Goal: Task Accomplishment & Management: Manage account settings

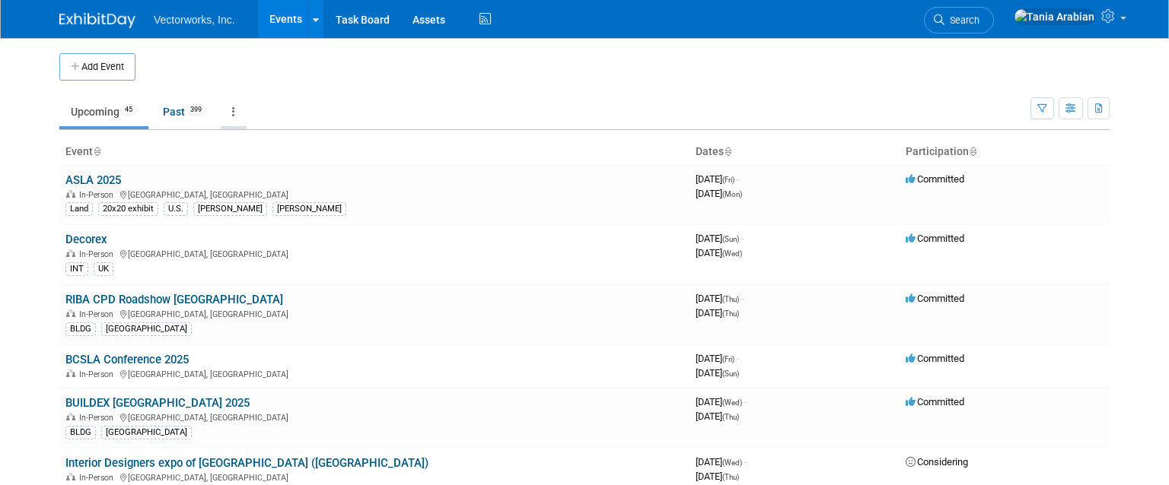
click at [240, 113] on link at bounding box center [234, 111] width 26 height 29
click at [274, 183] on span "Events grouped by year" at bounding box center [281, 188] width 91 height 12
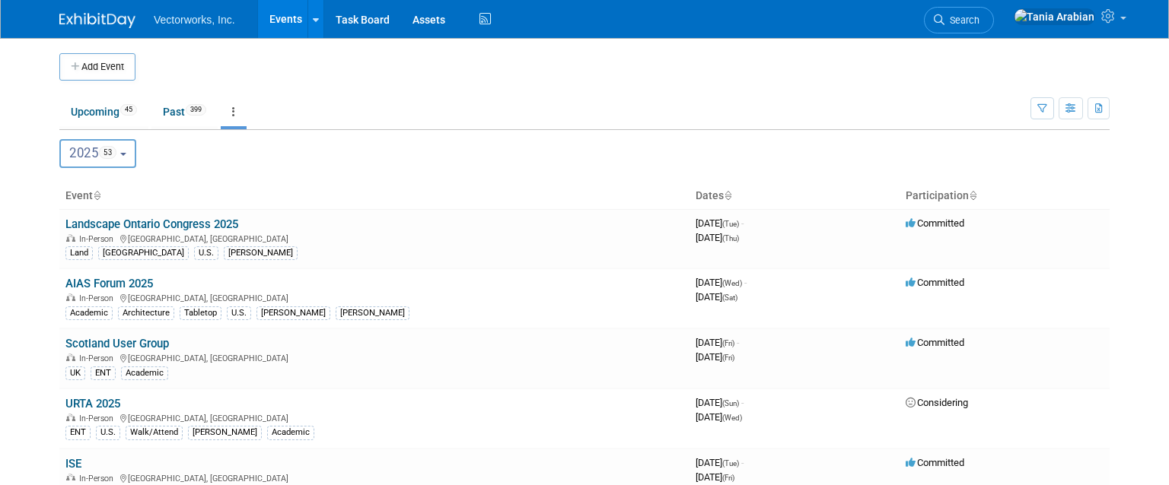
click at [123, 157] on button "2025 53" at bounding box center [97, 153] width 77 height 29
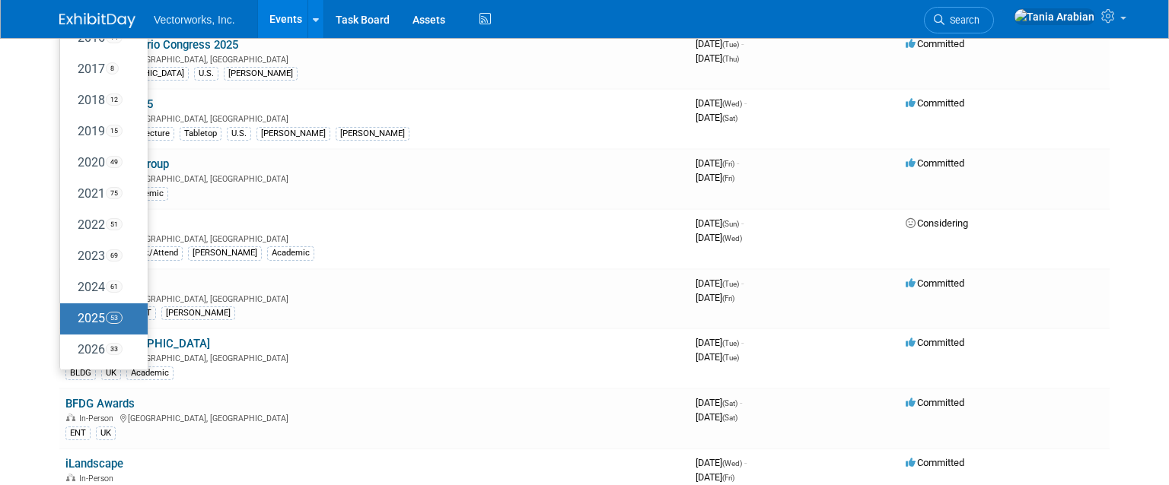
scroll to position [189, 0]
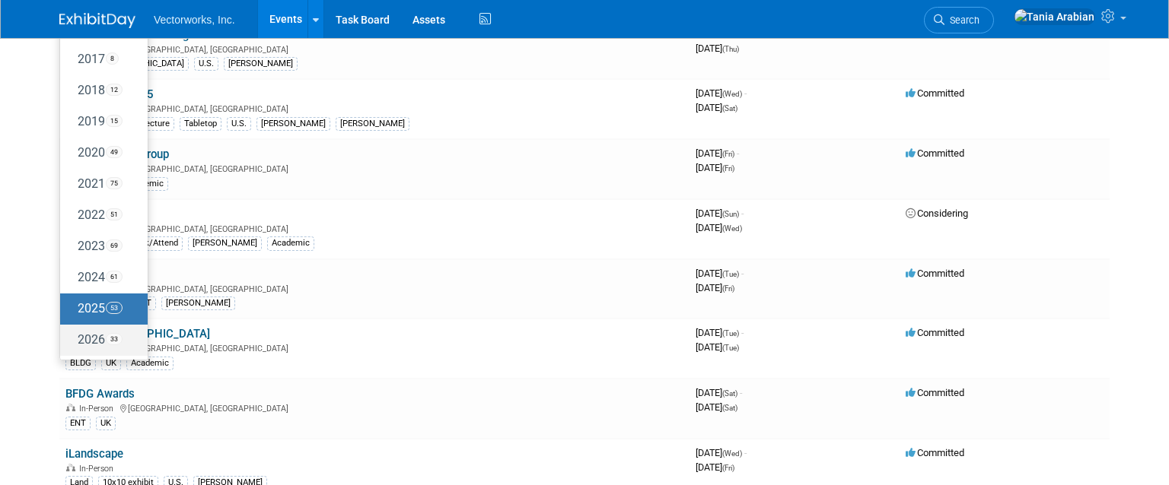
click at [96, 343] on label "2026 33" at bounding box center [100, 340] width 65 height 25
click at [72, 343] on input "2026 33" at bounding box center [67, 340] width 10 height 10
select select "2026"
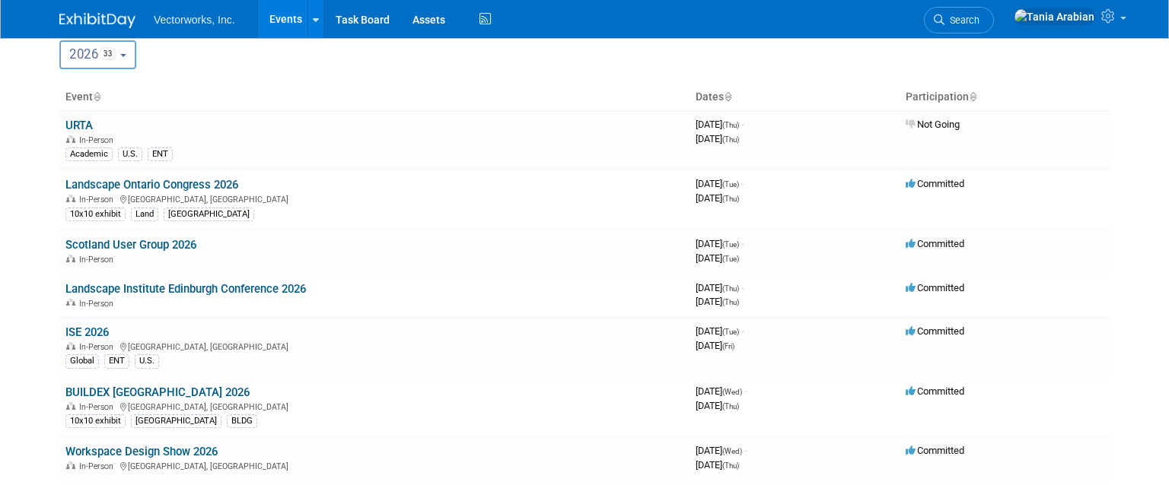
scroll to position [103, 0]
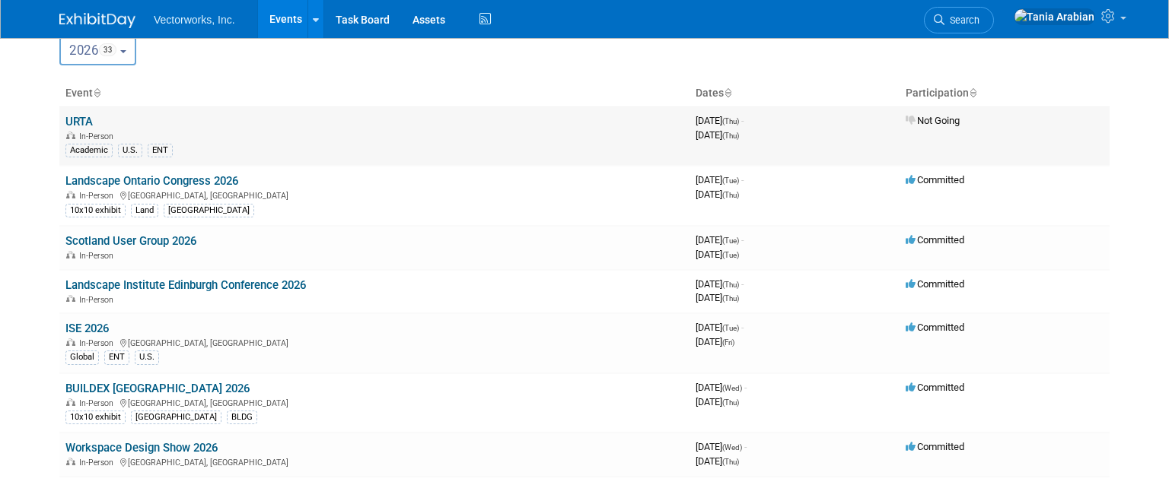
click at [75, 118] on link "URTA" at bounding box center [78, 122] width 27 height 14
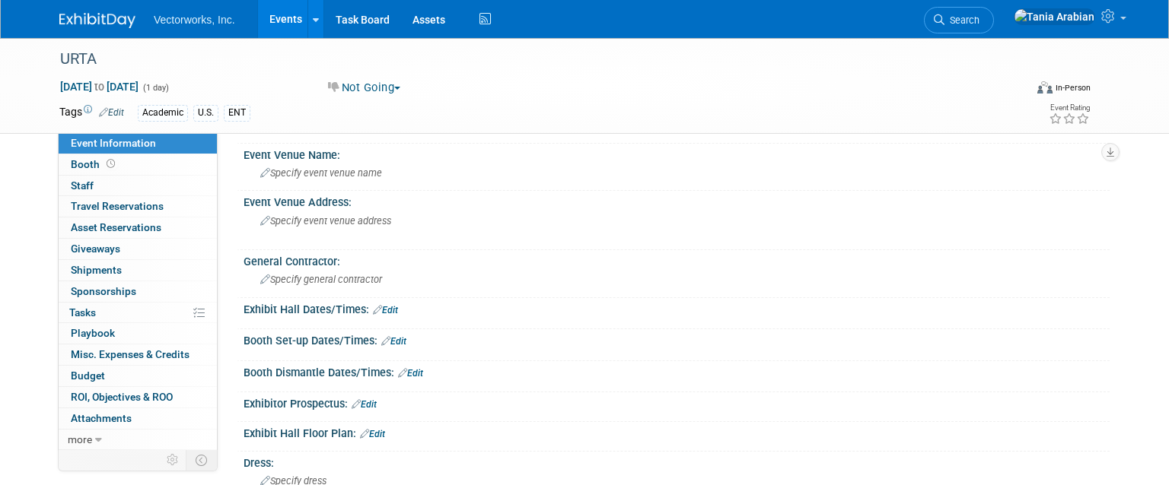
scroll to position [342, 0]
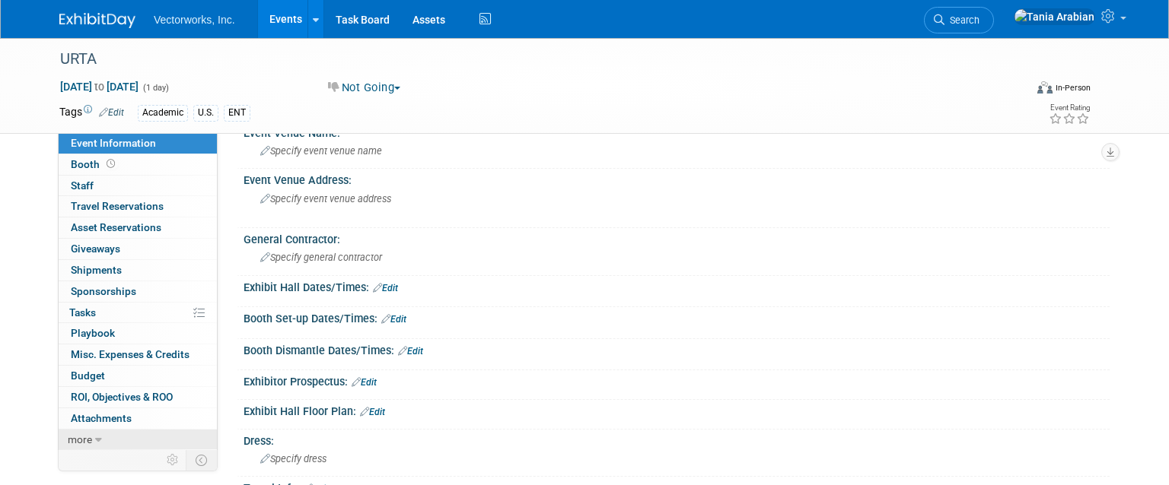
click at [91, 431] on link "more" at bounding box center [138, 440] width 158 height 21
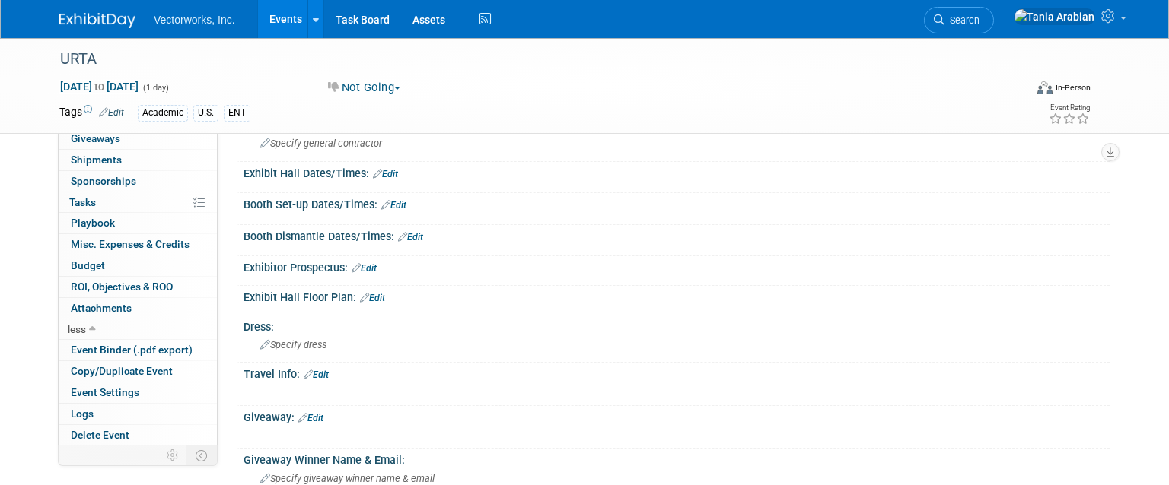
scroll to position [552, 0]
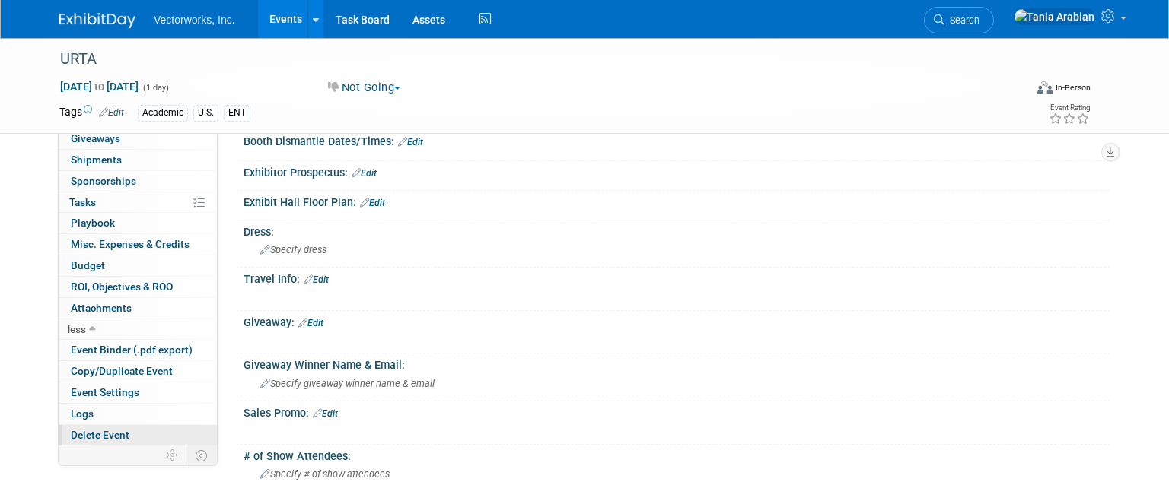
click at [93, 428] on link "Delete Event" at bounding box center [138, 435] width 158 height 21
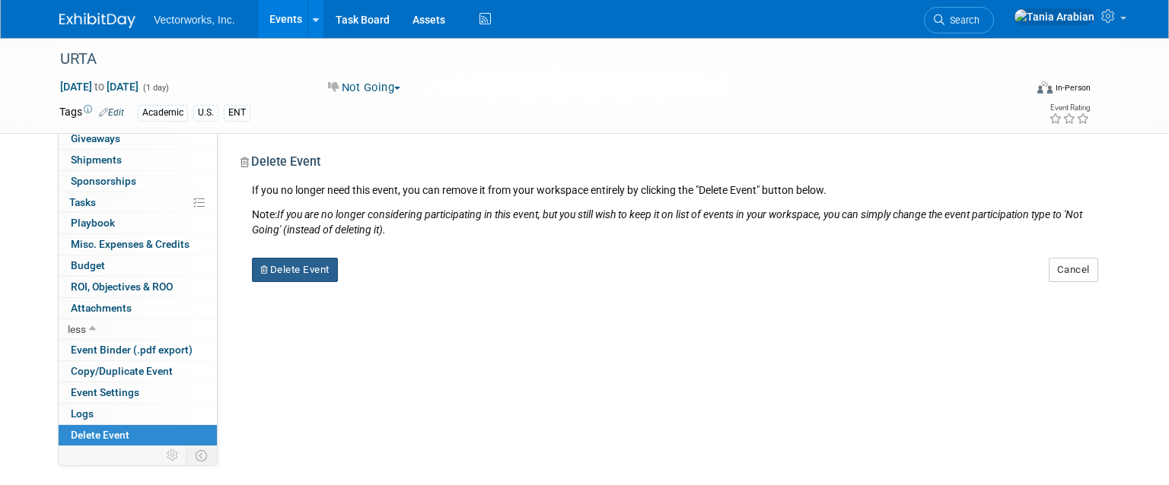
click at [294, 266] on button "Delete Event" at bounding box center [295, 270] width 86 height 24
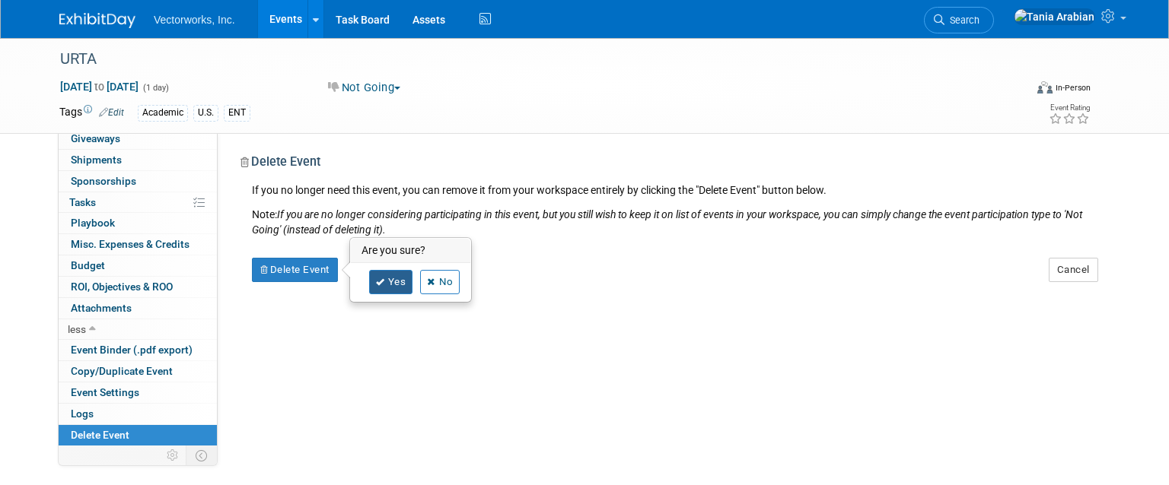
click at [388, 282] on link "Yes" at bounding box center [391, 282] width 44 height 24
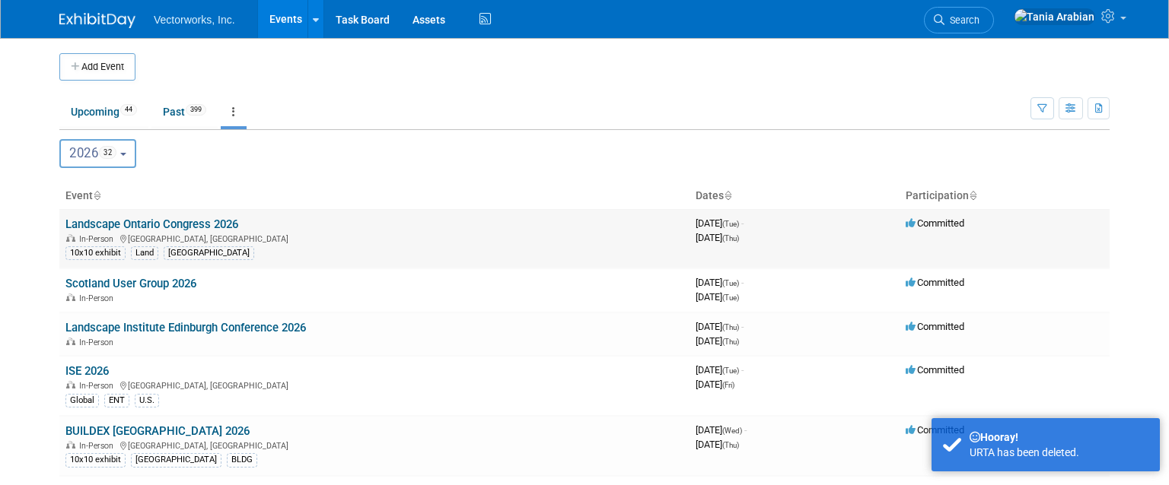
click at [198, 224] on link "Landscape Ontario Congress 2026" at bounding box center [151, 225] width 173 height 14
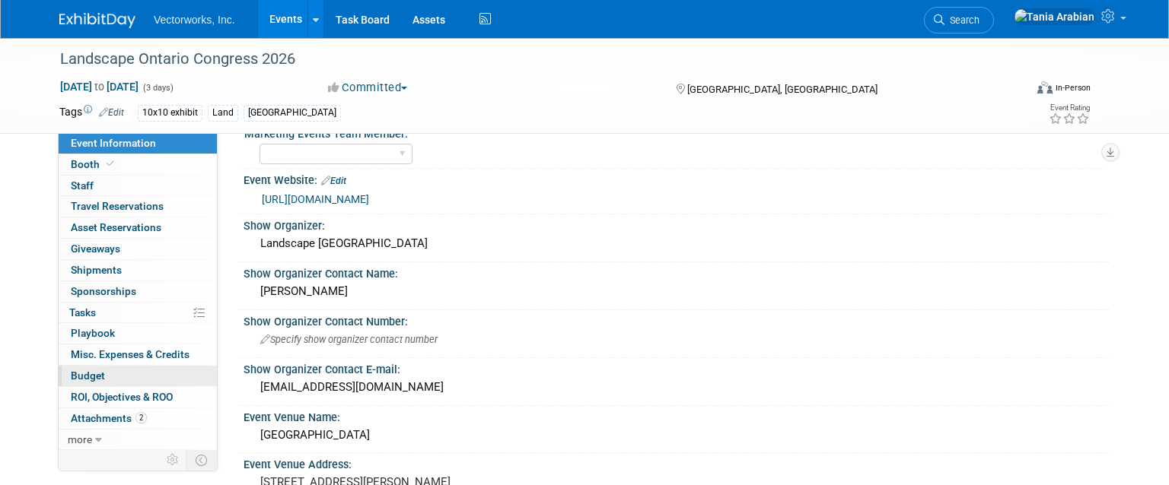
scroll to position [127, 0]
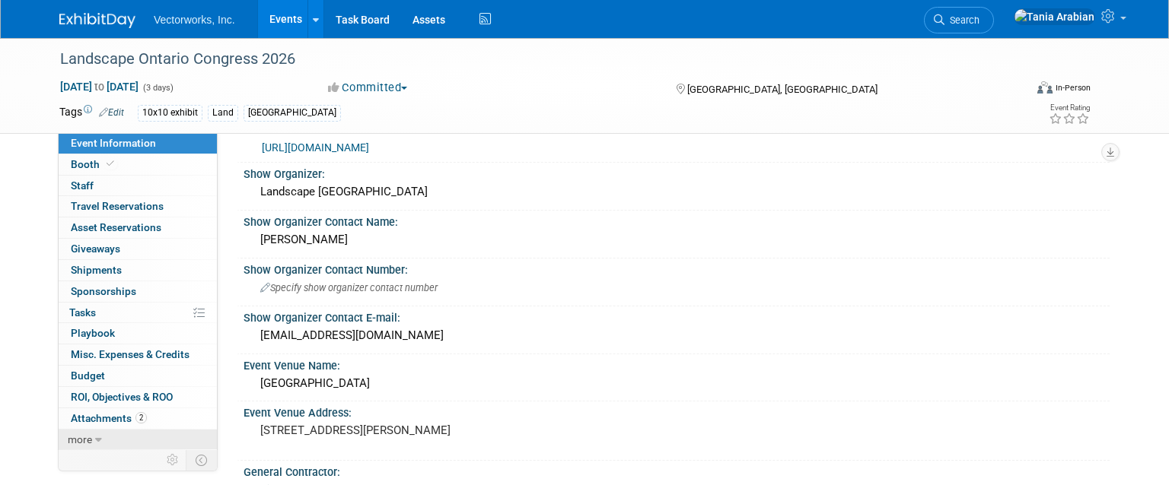
click at [86, 443] on span "more" at bounding box center [80, 440] width 24 height 12
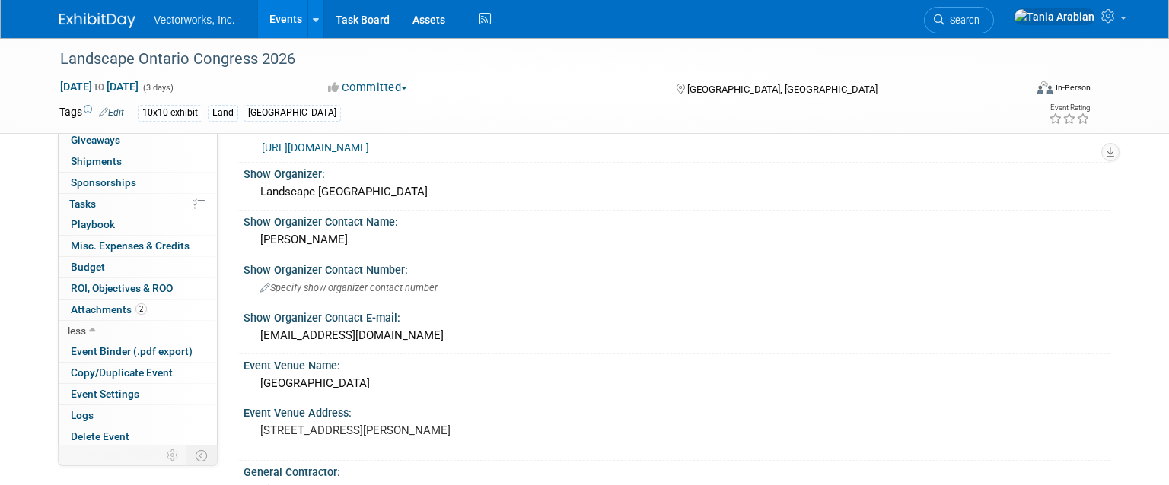
scroll to position [110, 0]
click at [90, 441] on span "Delete Event" at bounding box center [100, 435] width 59 height 12
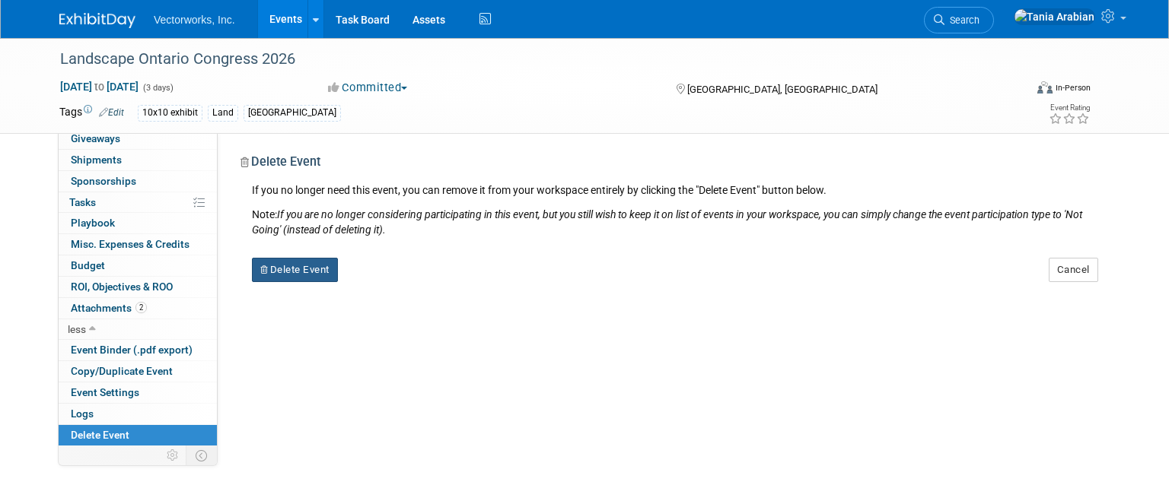
click at [286, 273] on button "Delete Event" at bounding box center [295, 270] width 86 height 24
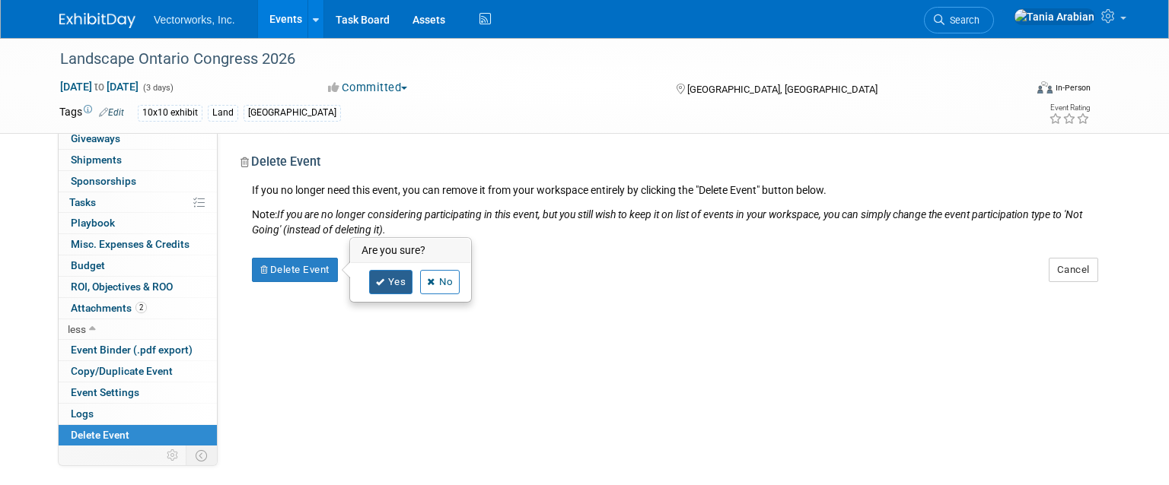
click at [402, 280] on link "Yes" at bounding box center [391, 282] width 44 height 24
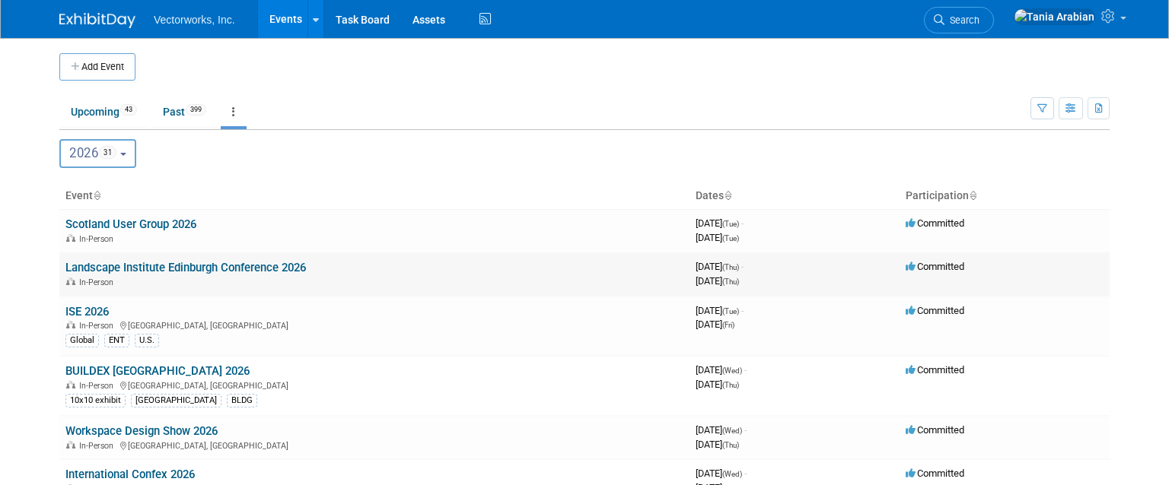
click at [253, 266] on link "Landscape Institute Edinburgh Conference 2026" at bounding box center [185, 268] width 240 height 14
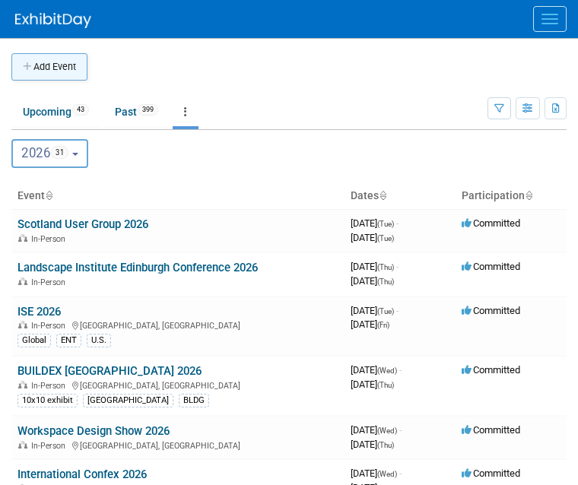
click at [48, 66] on button "Add Event" at bounding box center [49, 66] width 76 height 27
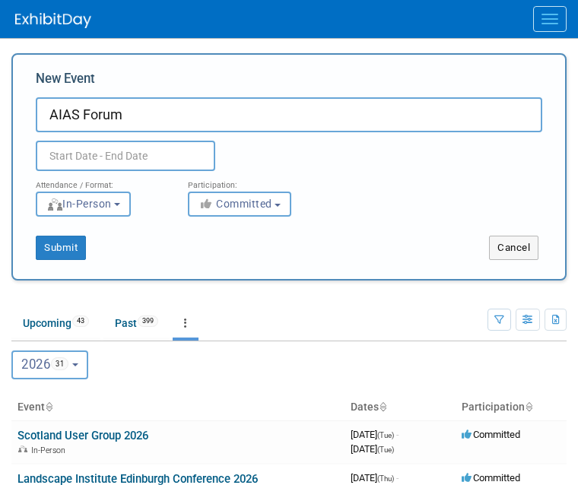
type input "AIAS Forum"
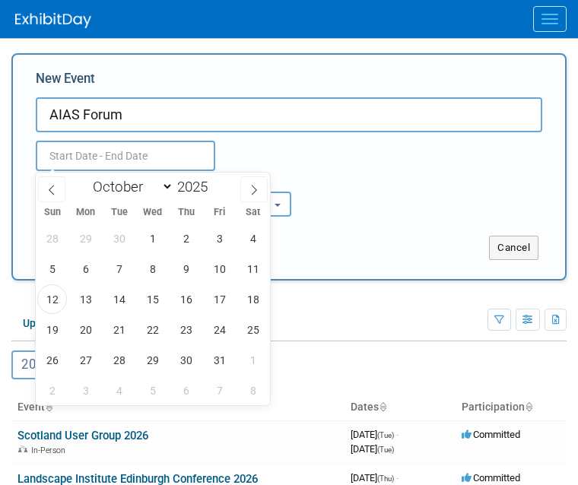
click at [112, 160] on input "text" at bounding box center [126, 156] width 180 height 30
click at [221, 154] on span at bounding box center [219, 153] width 9 height 11
click at [135, 163] on input "text" at bounding box center [126, 156] width 180 height 30
click at [254, 186] on icon at bounding box center [254, 190] width 11 height 11
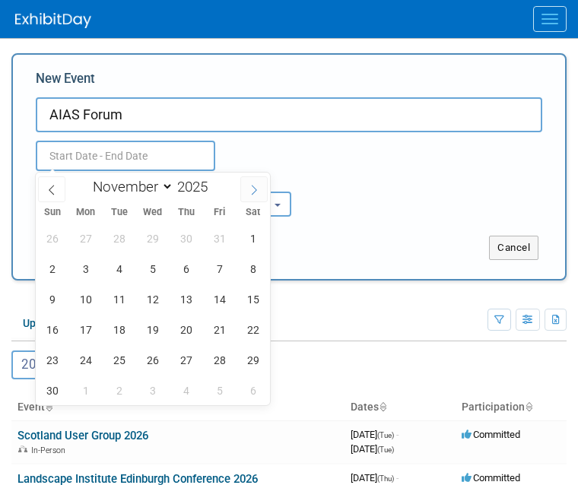
select select "11"
click at [254, 186] on icon at bounding box center [254, 190] width 11 height 11
type input "2026"
select select "0"
click at [155, 269] on span "7" at bounding box center [153, 269] width 30 height 30
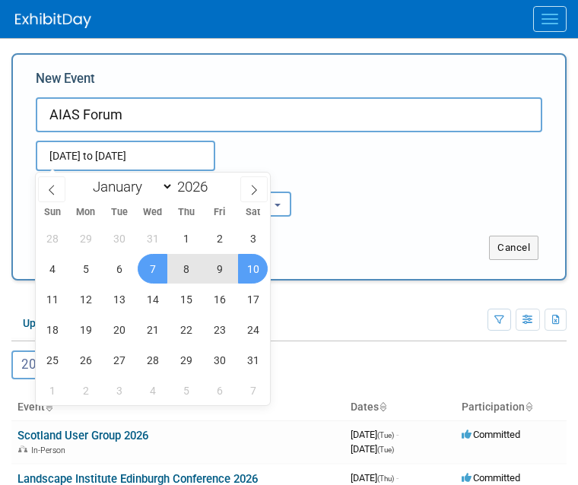
click at [251, 275] on span "10" at bounding box center [253, 269] width 30 height 30
type input "Jan 7, 2026 to Jan 10, 2026"
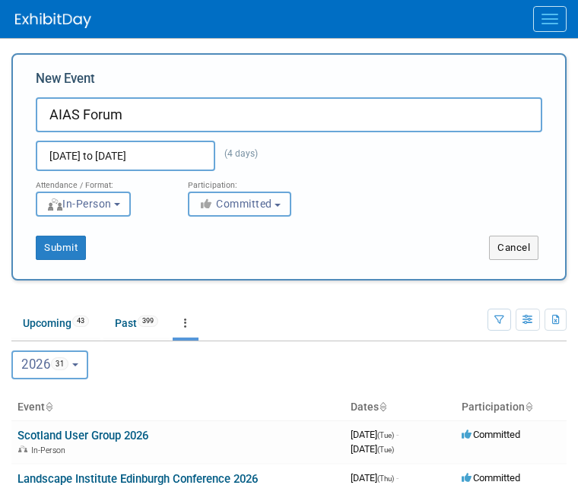
click at [211, 209] on span "Committed" at bounding box center [236, 204] width 74 height 12
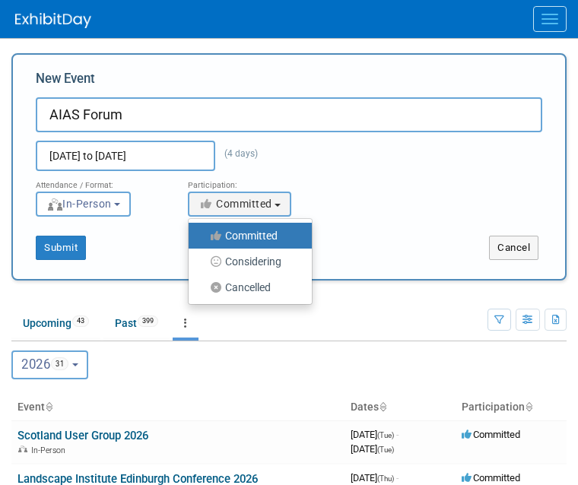
click at [211, 237] on icon at bounding box center [217, 236] width 18 height 11
click at [202, 237] on input "Committed" at bounding box center [198, 236] width 10 height 10
click at [56, 248] on button "Submit" at bounding box center [61, 248] width 50 height 24
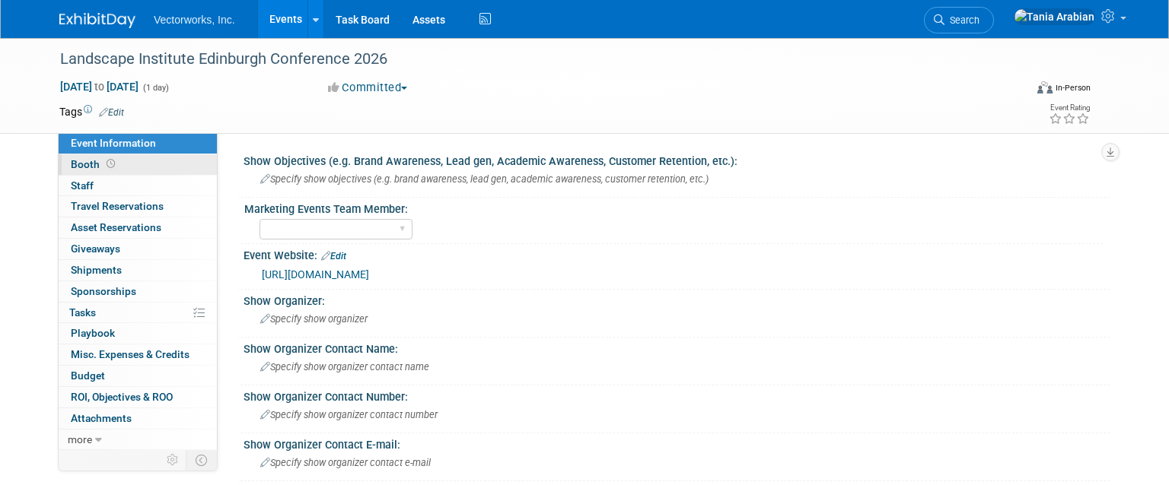
click at [90, 168] on span "Booth" at bounding box center [94, 164] width 47 height 12
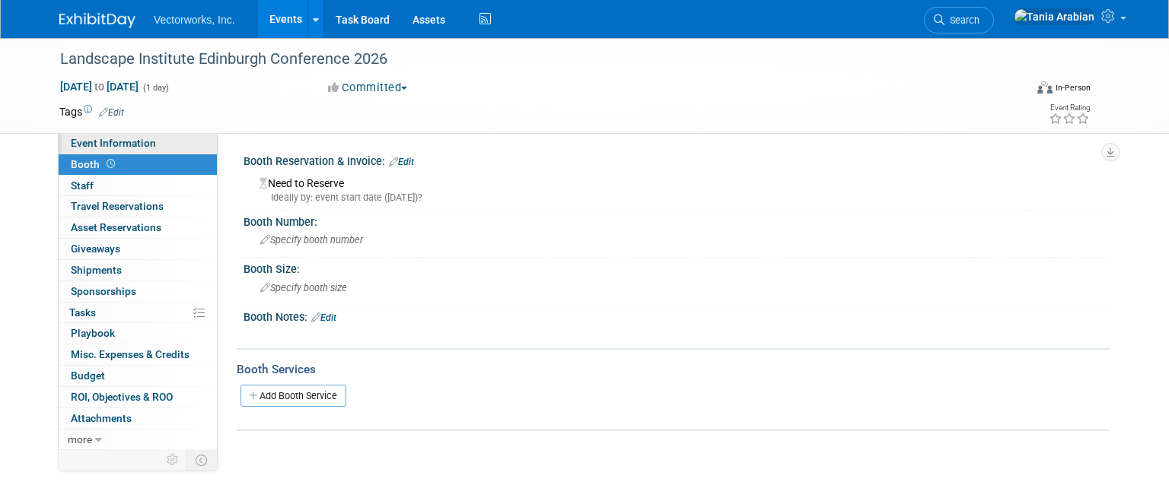
click at [91, 151] on link "Event Information" at bounding box center [138, 143] width 158 height 21
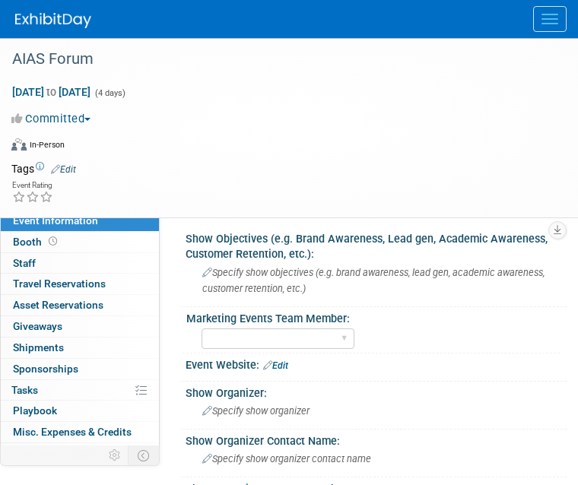
click at [69, 167] on link "Edit" at bounding box center [63, 169] width 25 height 11
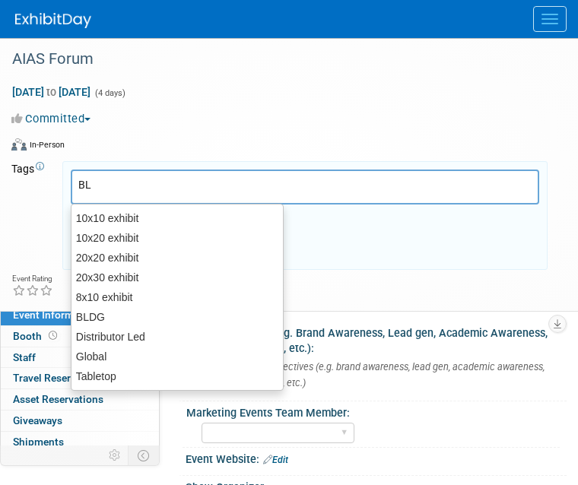
type input "BLD"
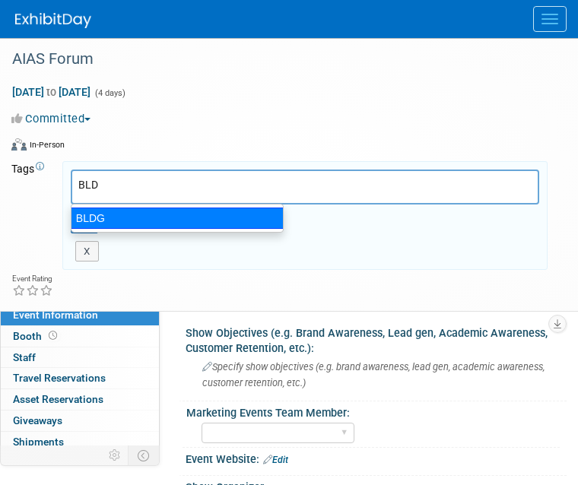
click at [105, 212] on div "BLDG" at bounding box center [177, 218] width 213 height 21
type input "BLDG"
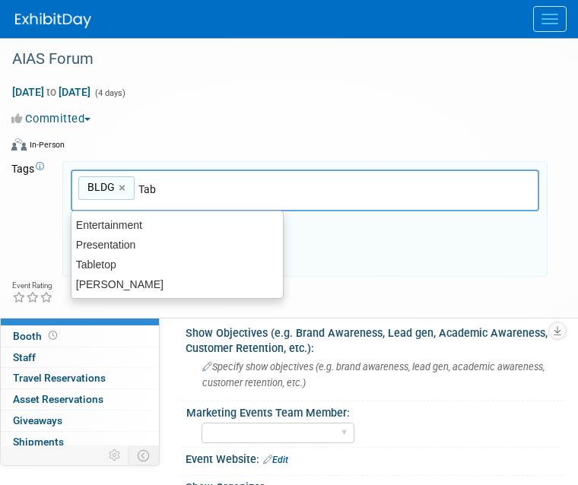
type input "Tabl"
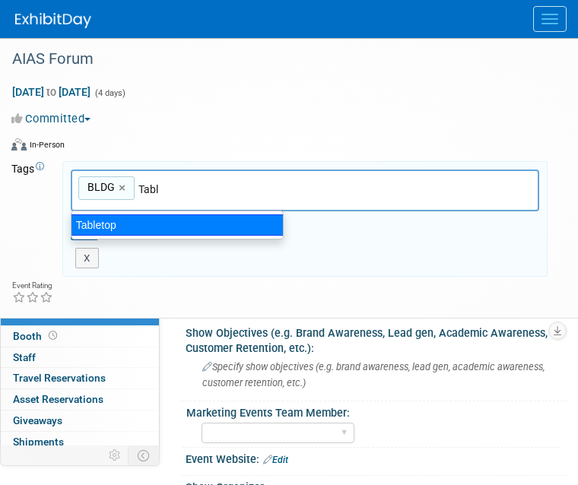
click at [91, 218] on div "Tabletop" at bounding box center [177, 225] width 213 height 21
type input "BLDG, Tabletop"
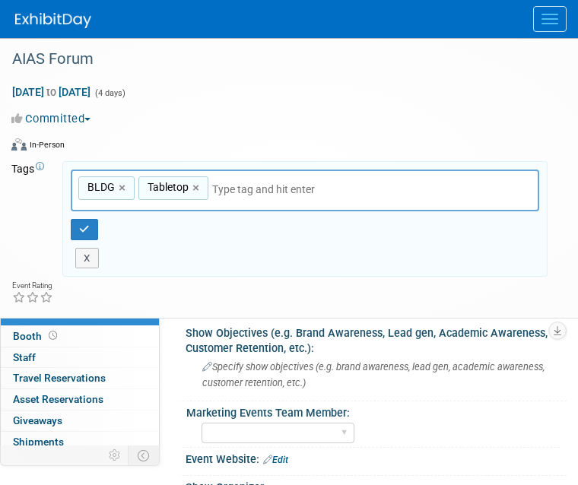
type input "S"
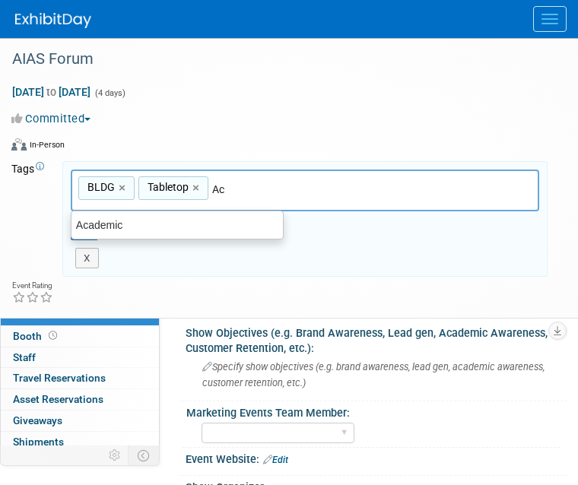
type input "Aca"
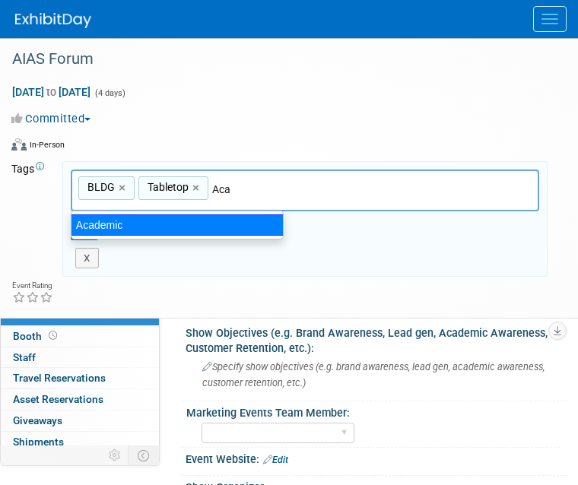
click at [95, 221] on div "Academic" at bounding box center [177, 225] width 213 height 21
type input "BLDG, Tabletop, Academic"
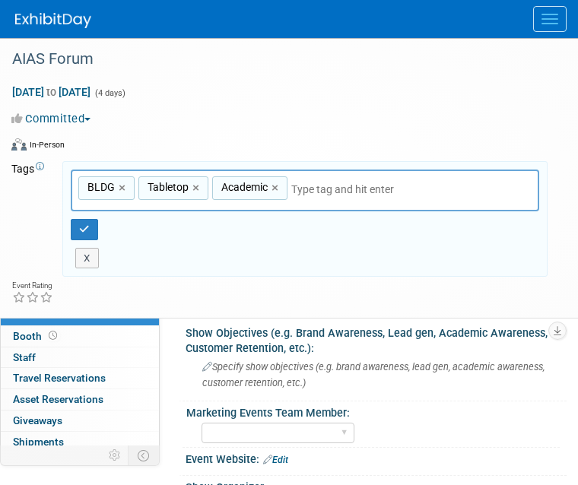
type input "U"
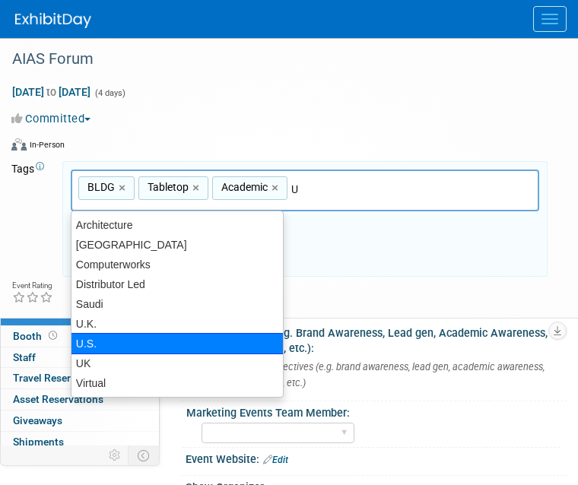
click at [179, 334] on div "U.S." at bounding box center [177, 343] width 213 height 21
type input "BLDG, Tabletop, Academic, U.S."
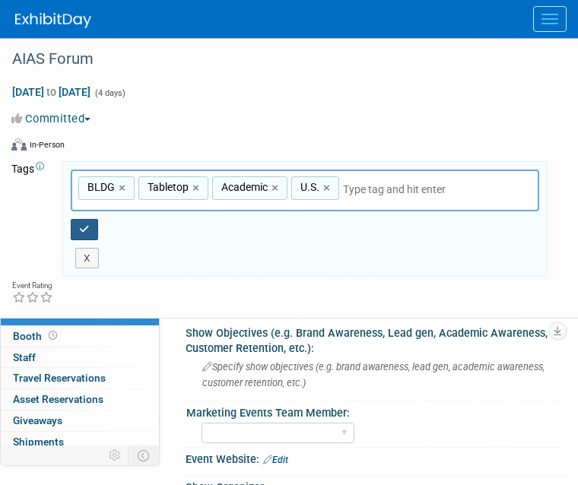
click at [84, 226] on icon "button" at bounding box center [84, 229] width 11 height 10
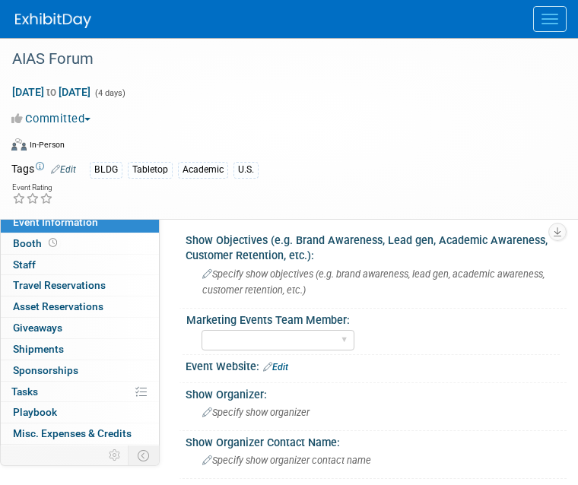
click at [539, 20] on button "Menu" at bounding box center [549, 19] width 33 height 26
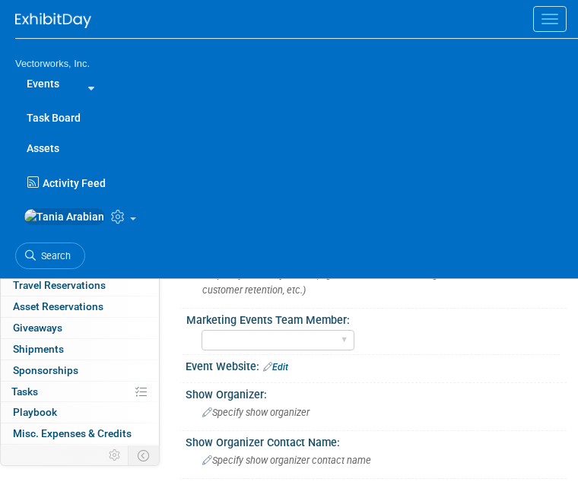
click at [56, 90] on link "Events" at bounding box center [43, 83] width 56 height 30
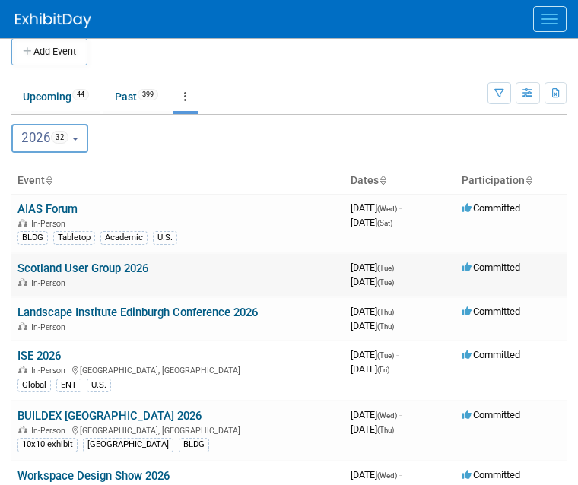
scroll to position [18, 0]
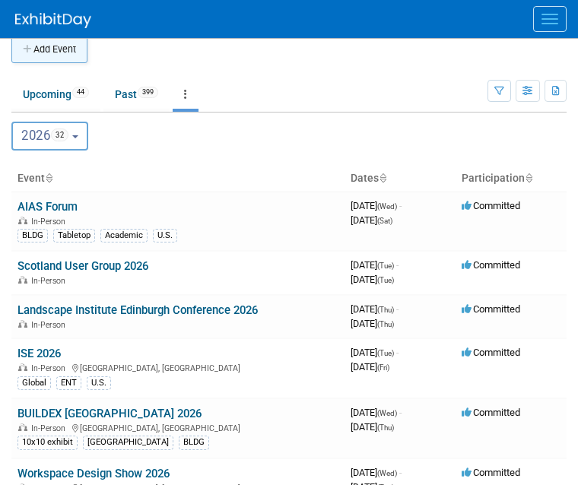
click at [56, 55] on button "Add Event" at bounding box center [49, 49] width 76 height 27
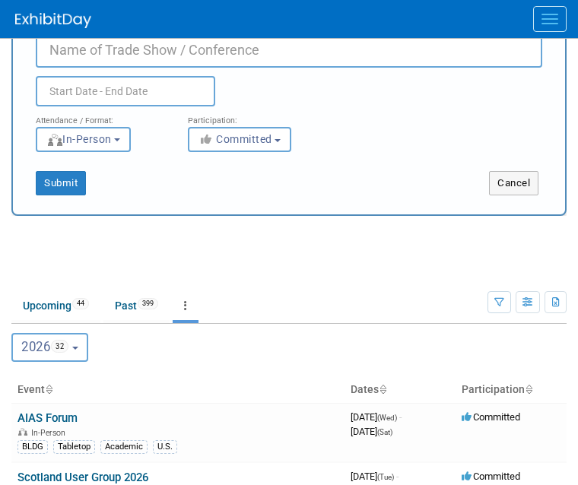
scroll to position [0, 0]
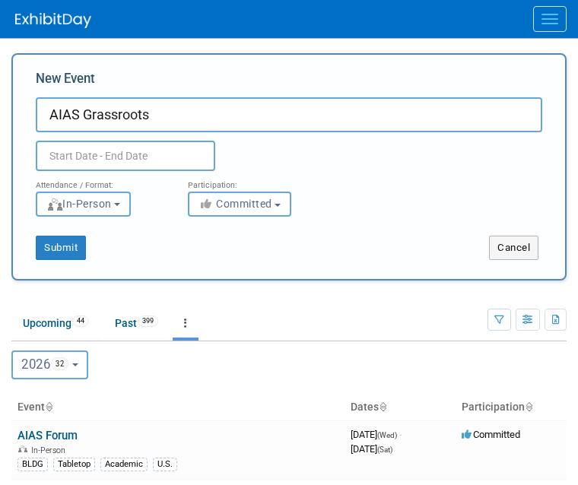
type input "AIAS Grassroots"
click at [125, 154] on input "text" at bounding box center [126, 156] width 180 height 30
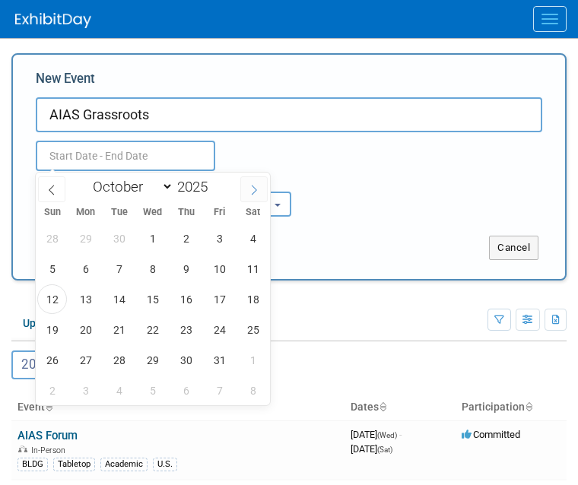
click at [243, 190] on span at bounding box center [253, 190] width 27 height 26
click at [250, 193] on icon at bounding box center [254, 190] width 11 height 11
select select "11"
click at [250, 193] on icon at bounding box center [254, 190] width 11 height 11
type input "2026"
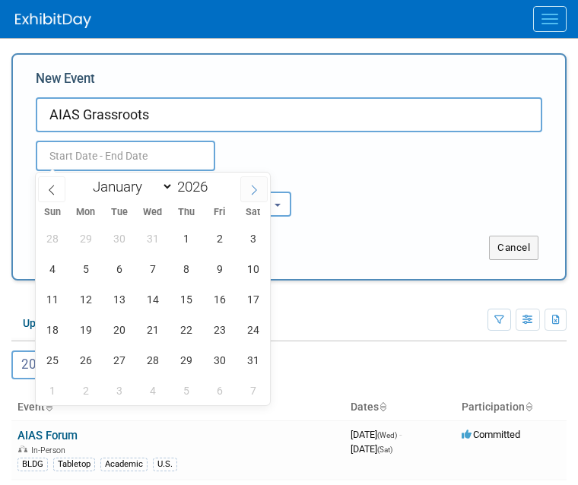
click at [250, 193] on icon at bounding box center [254, 190] width 11 height 11
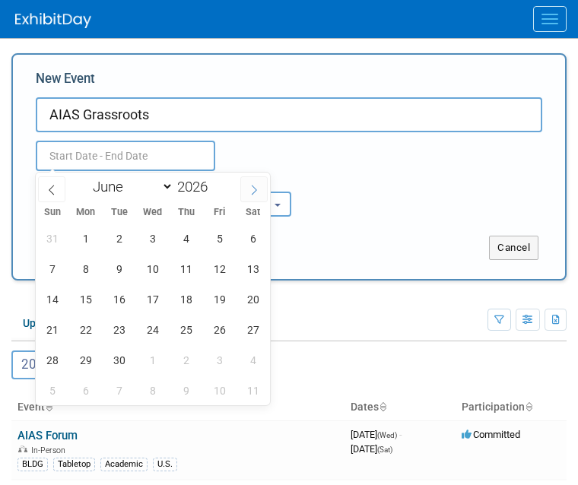
click at [250, 193] on icon at bounding box center [254, 190] width 11 height 11
select select "6"
click at [151, 233] on span "1" at bounding box center [153, 239] width 30 height 30
type input "[DATE] to [DATE]"
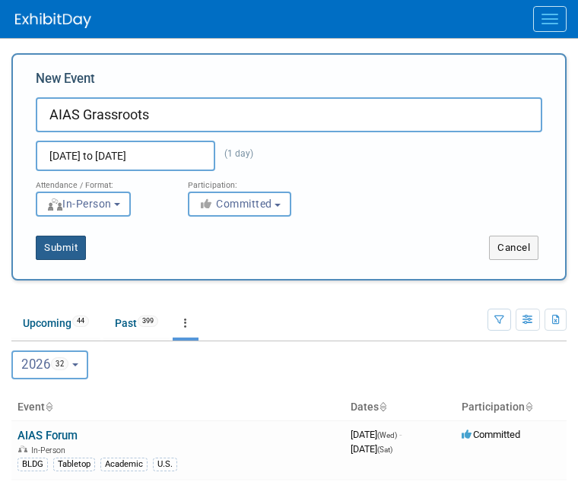
click at [74, 250] on button "Submit" at bounding box center [61, 248] width 50 height 24
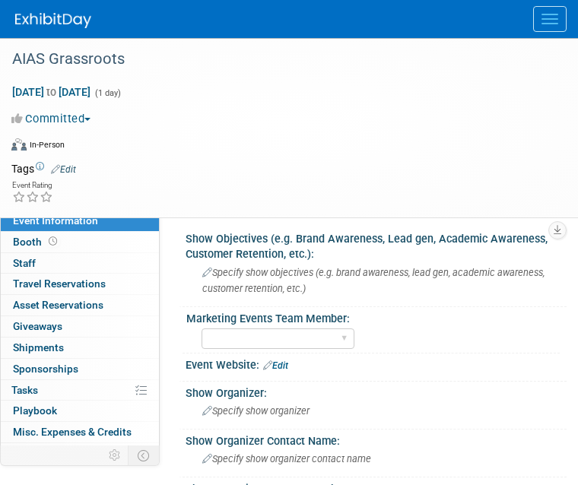
click at [68, 166] on link "Edit" at bounding box center [63, 169] width 25 height 11
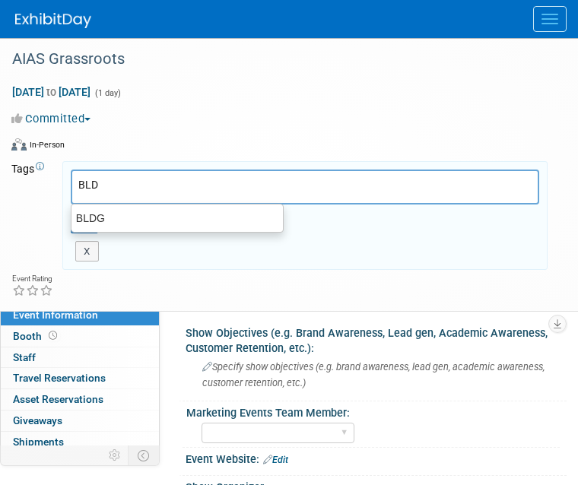
type input "BLDG"
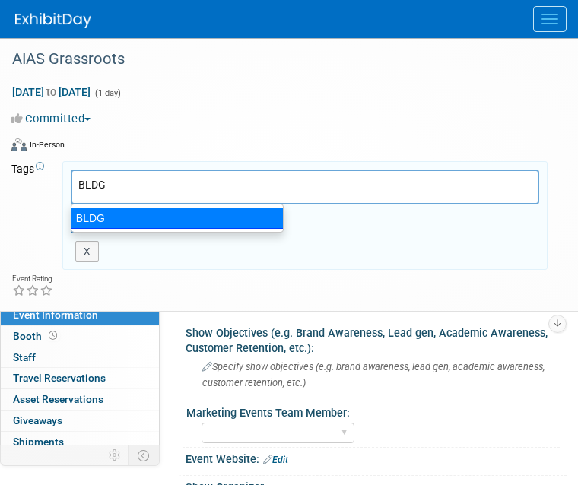
click at [90, 212] on div "BLDG" at bounding box center [177, 218] width 213 height 21
type input "BLDG"
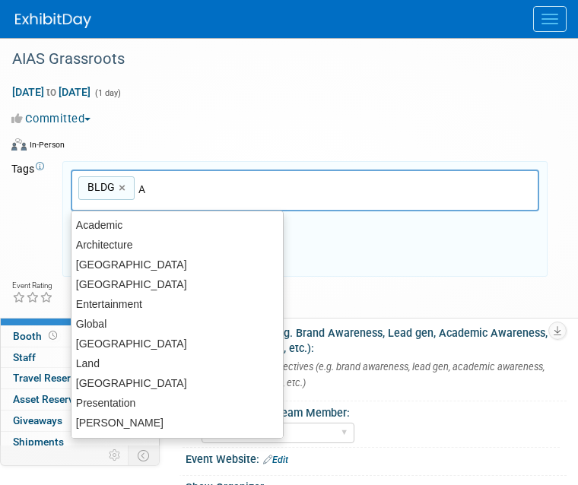
type input "Ac"
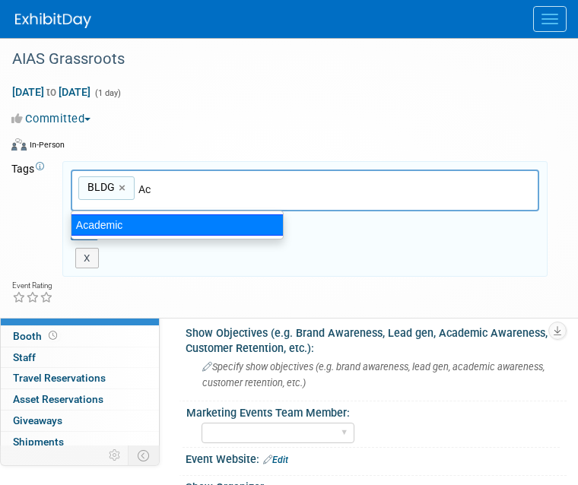
click at [85, 229] on div "Academic" at bounding box center [177, 225] width 213 height 21
type input "BLDG, Academic"
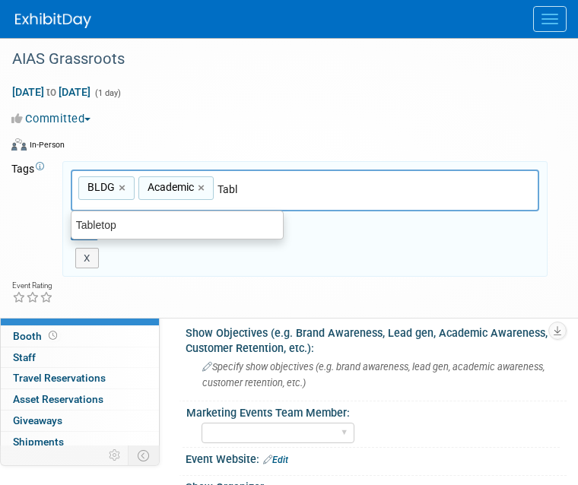
type input "Table"
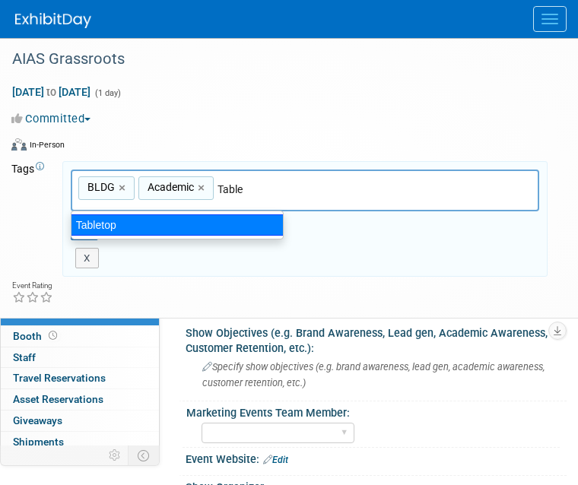
click at [86, 220] on div "Tabletop" at bounding box center [177, 225] width 213 height 21
type input "BLDG, Academic, Tabletop"
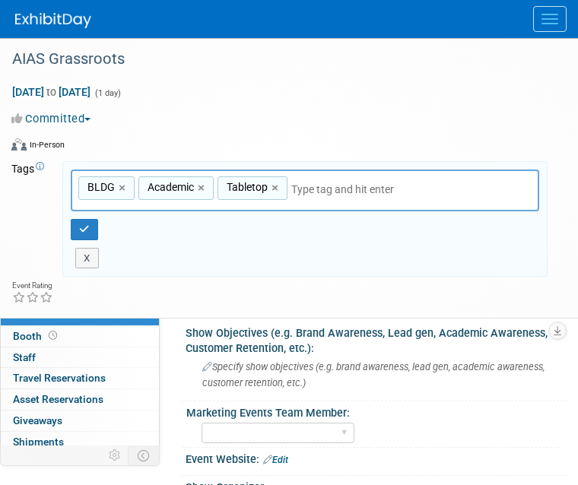
type input "U"
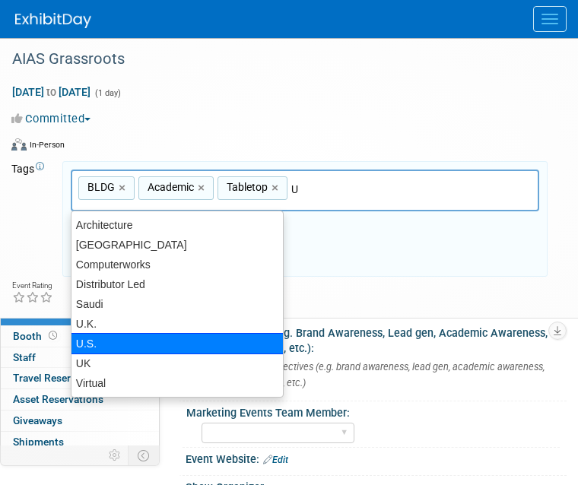
click at [85, 345] on div "U.S." at bounding box center [177, 343] width 213 height 21
type input "BLDG, Academic, Tabletop, U.S."
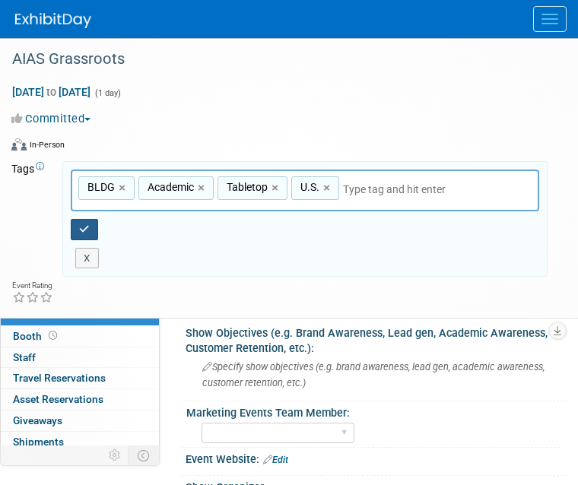
click at [79, 225] on icon "button" at bounding box center [84, 229] width 11 height 10
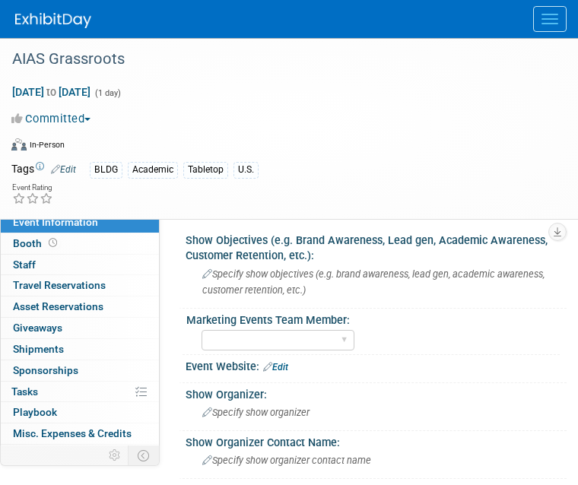
click at [540, 21] on button "Menu" at bounding box center [549, 19] width 33 height 26
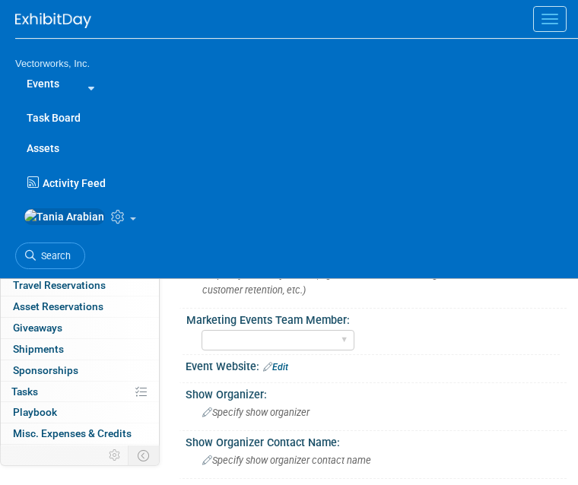
click at [45, 82] on link "Events" at bounding box center [43, 83] width 56 height 30
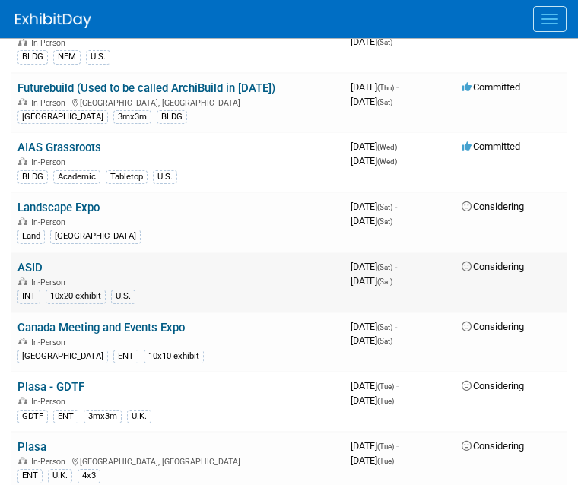
scroll to position [1259, 0]
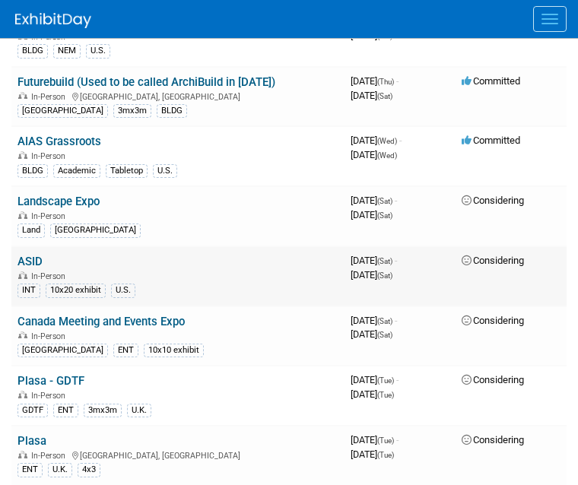
click at [33, 259] on link "ASID" at bounding box center [30, 262] width 25 height 14
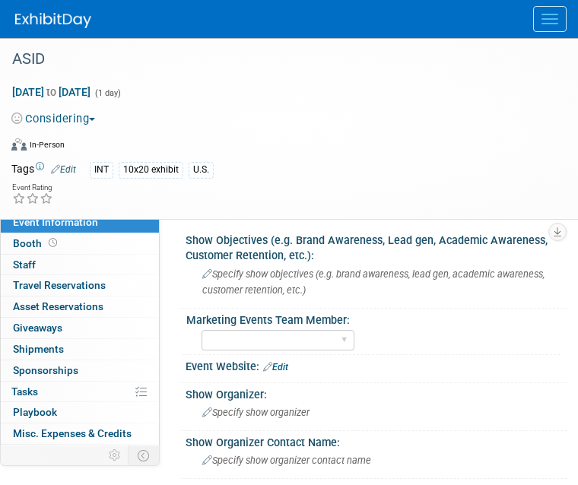
click at [72, 170] on link "Edit" at bounding box center [63, 169] width 25 height 11
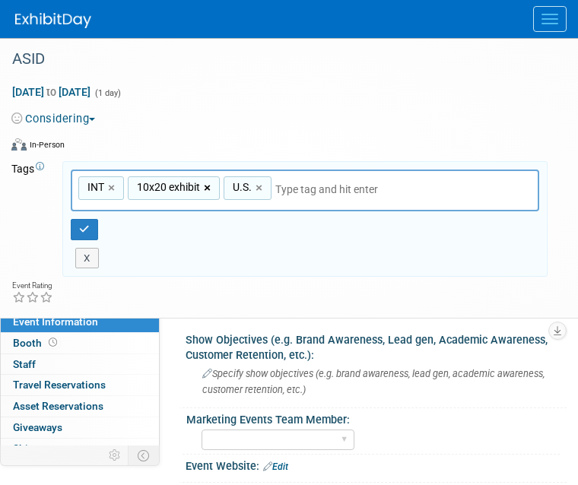
click at [209, 187] on link "×" at bounding box center [209, 189] width 10 height 18
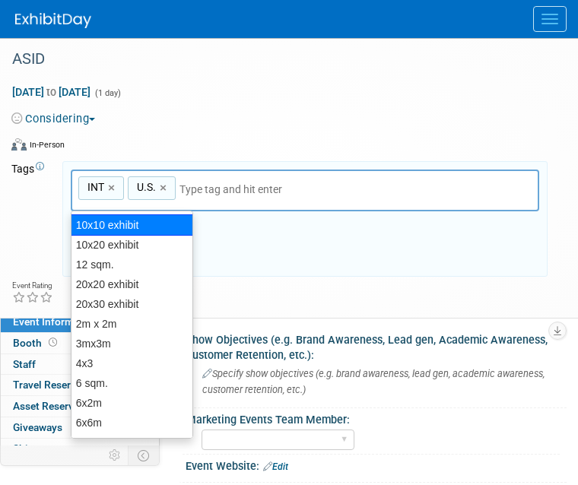
click at [103, 226] on div "10x10 exhibit" at bounding box center [132, 225] width 123 height 21
type input "INT, U.S., 10x10 exhibit"
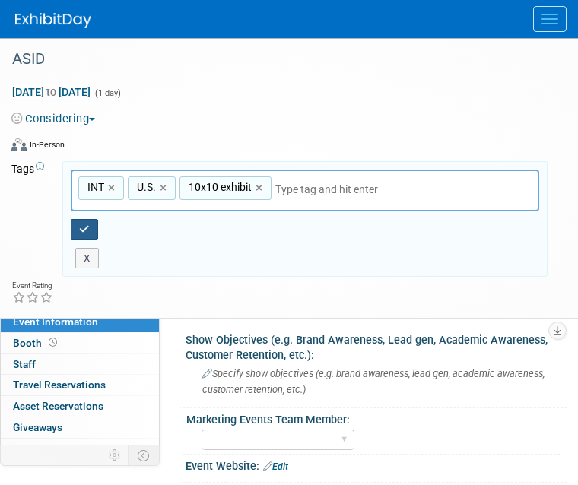
click at [78, 230] on button "button" at bounding box center [84, 229] width 27 height 21
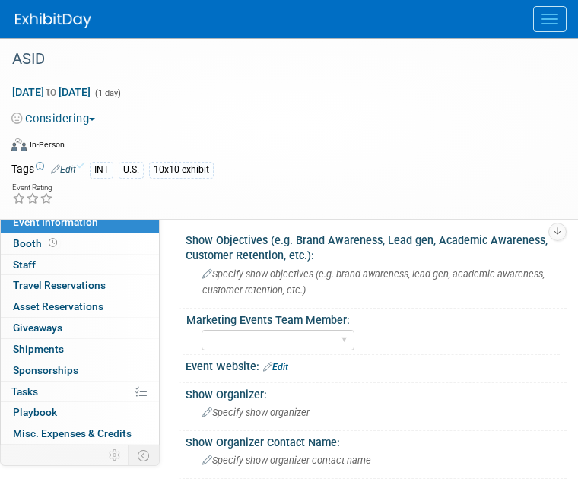
click at [561, 19] on button "Menu" at bounding box center [549, 19] width 33 height 26
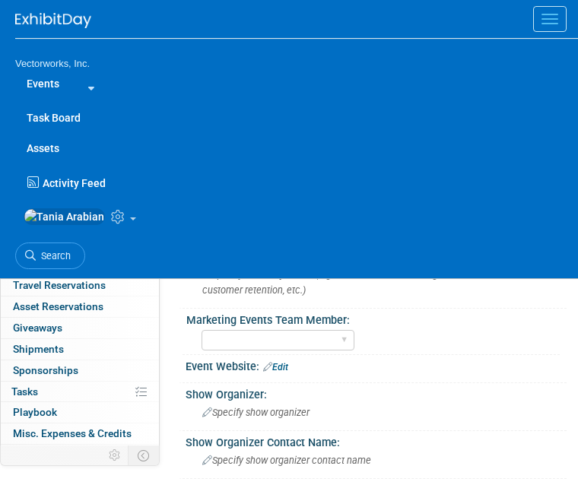
click at [37, 79] on link "Events" at bounding box center [43, 83] width 56 height 30
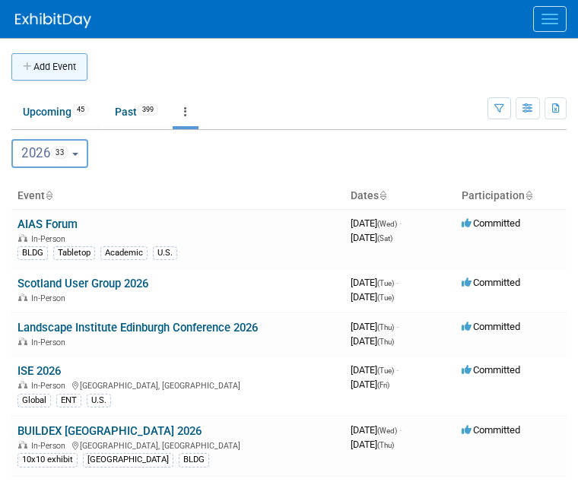
click at [56, 72] on button "Add Event" at bounding box center [49, 66] width 76 height 27
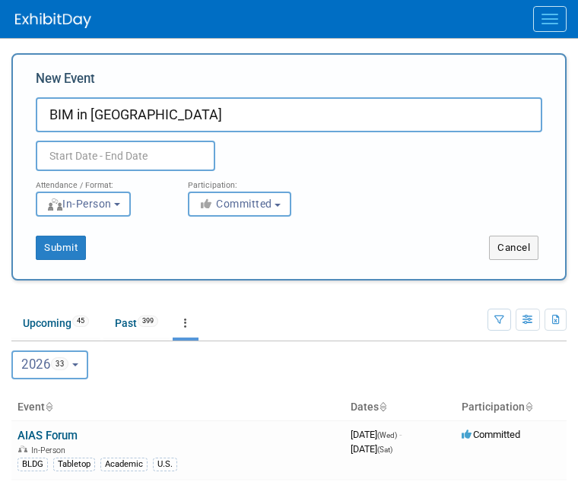
type input "BIM in [GEOGRAPHIC_DATA]"
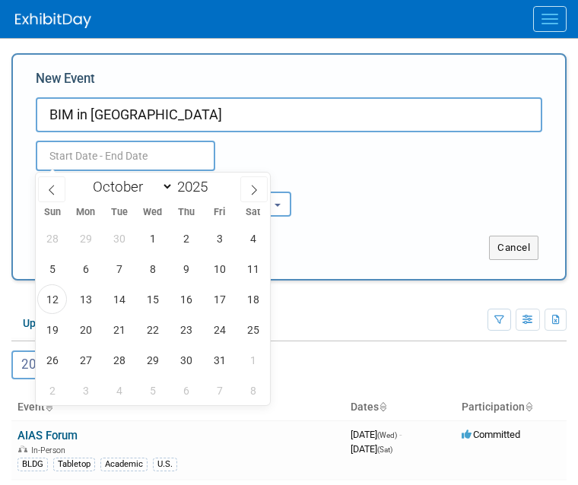
click at [103, 161] on input "text" at bounding box center [126, 156] width 180 height 30
click at [252, 185] on icon at bounding box center [254, 190] width 5 height 10
select select "11"
click at [252, 185] on icon at bounding box center [254, 190] width 5 height 10
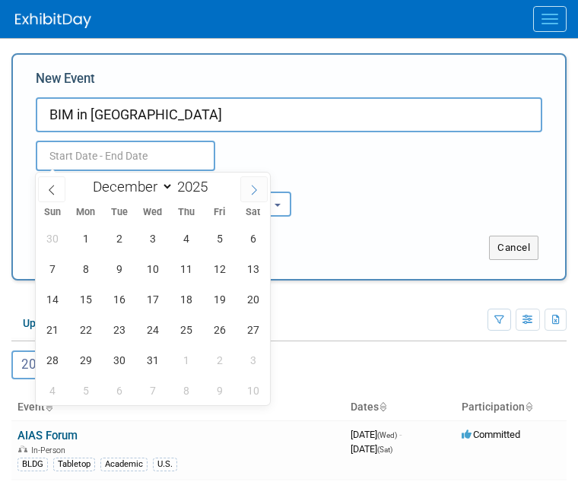
type input "2026"
click at [252, 185] on icon at bounding box center [254, 190] width 5 height 10
select select "1"
click at [148, 239] on span "4" at bounding box center [153, 239] width 30 height 30
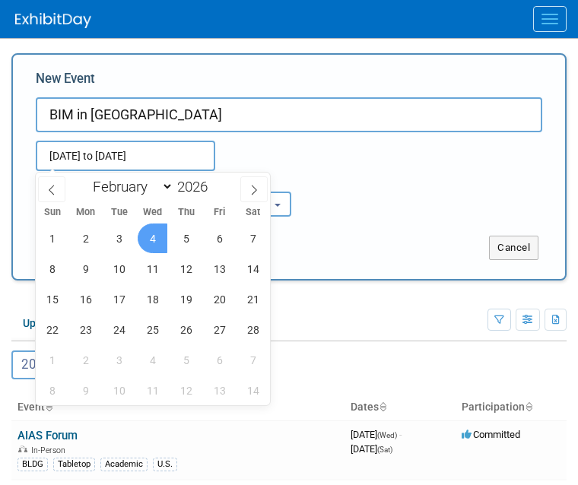
click at [148, 239] on span "4" at bounding box center [153, 239] width 30 height 30
type input "Feb 4, 2026 to Feb 4, 2026"
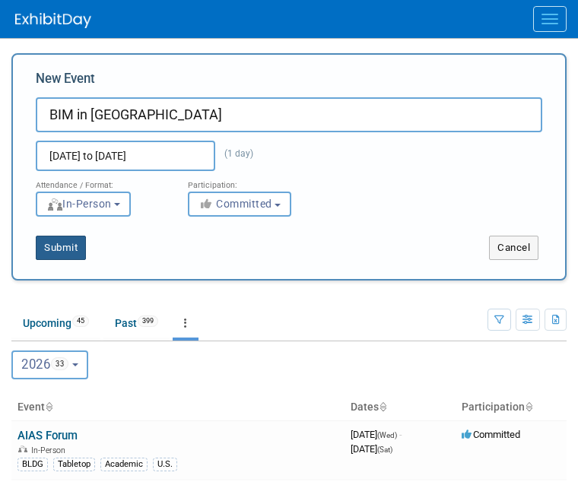
click at [73, 245] on button "Submit" at bounding box center [61, 248] width 50 height 24
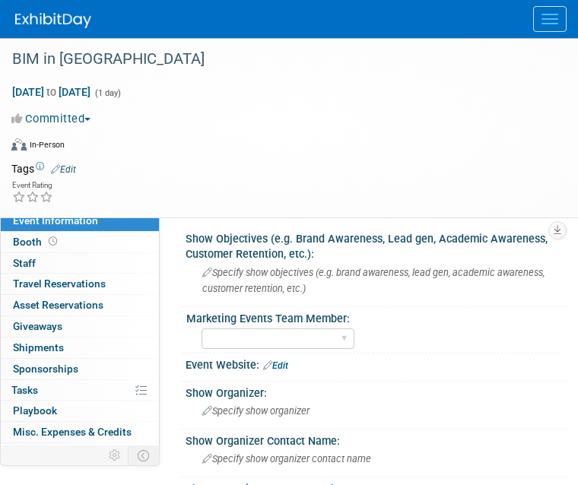
click at [67, 170] on link "Edit" at bounding box center [63, 169] width 25 height 11
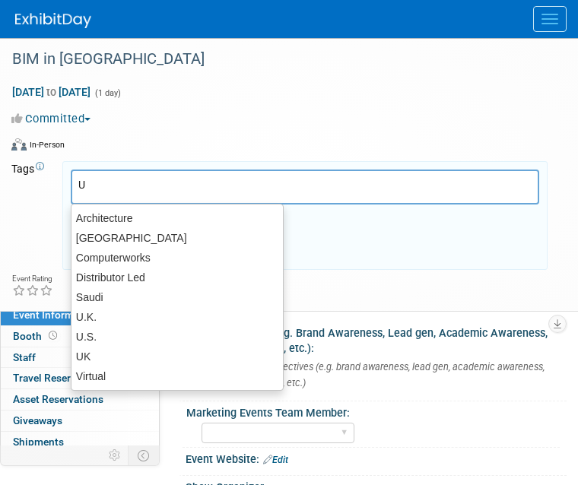
type input "UK"
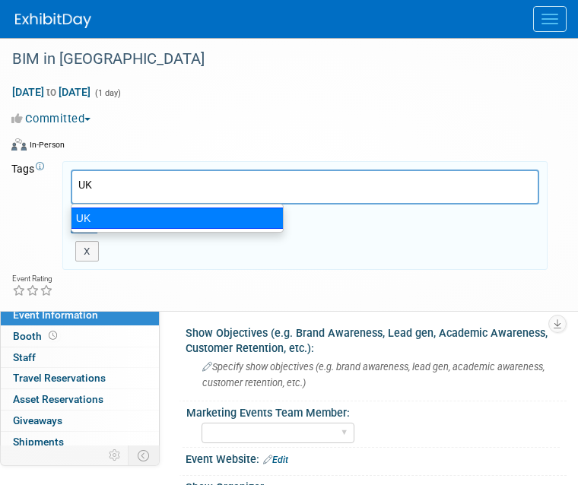
click at [91, 221] on div "UK" at bounding box center [177, 218] width 213 height 21
type input "UK"
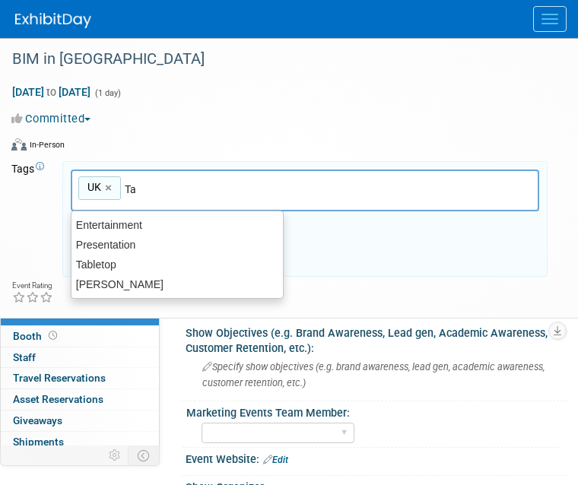
type input "Tab"
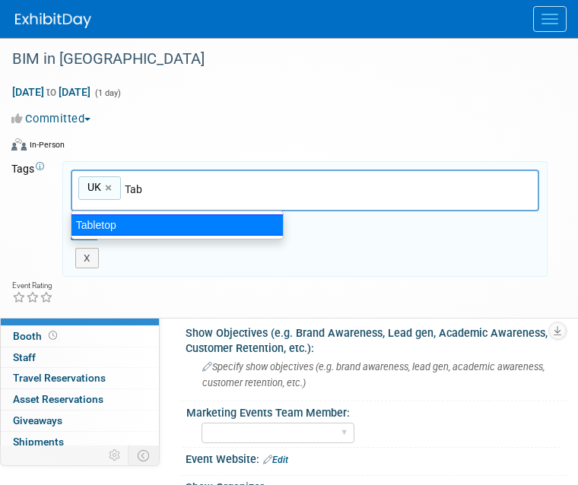
click at [88, 227] on div "Tabletop" at bounding box center [177, 225] width 213 height 21
type input "UK, Tabletop"
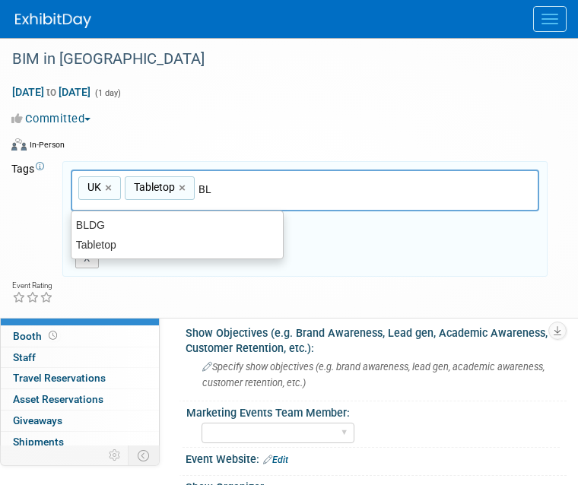
type input "BLD"
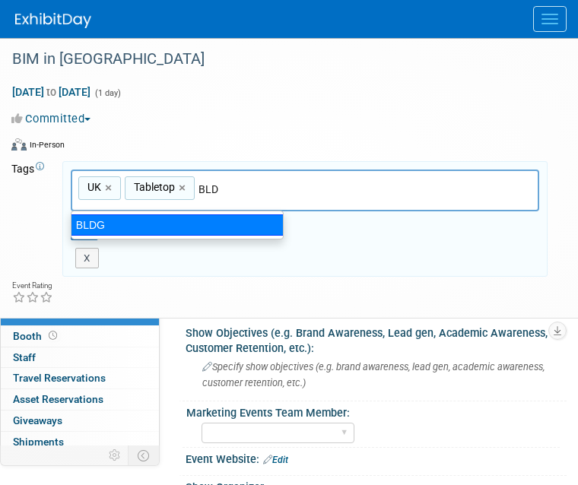
click at [89, 218] on div "BLDG" at bounding box center [177, 225] width 213 height 21
type input "UK, Tabletop, BLDG"
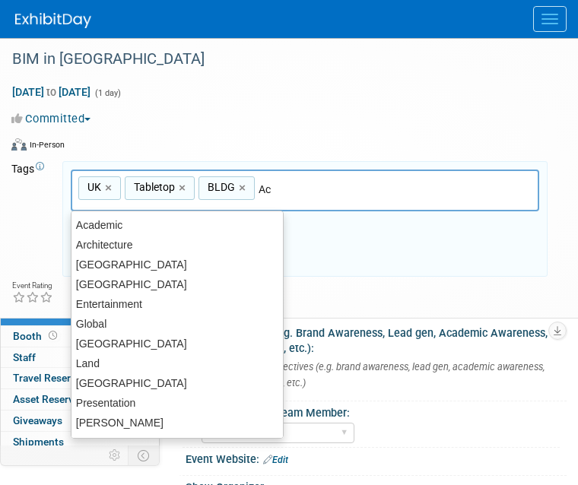
type input "Aca"
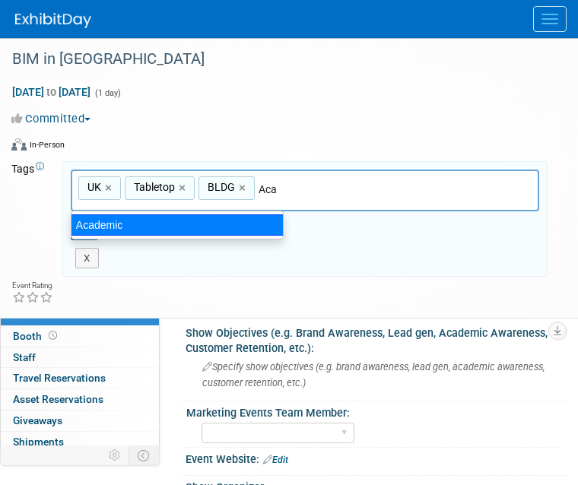
click at [99, 226] on div "Academic" at bounding box center [177, 225] width 213 height 21
type input "UK, Tabletop, BLDG, Academic"
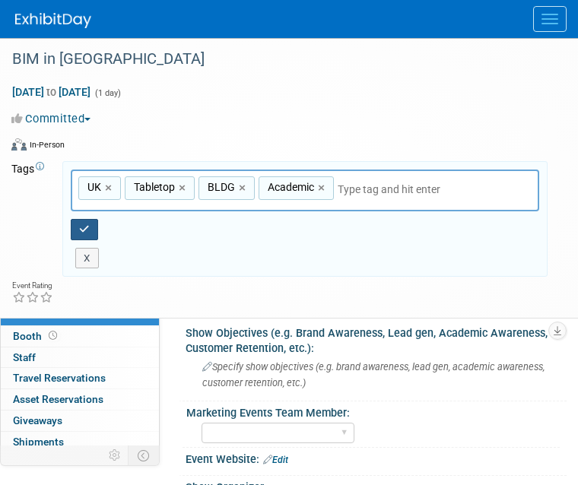
click at [85, 237] on button "button" at bounding box center [84, 229] width 27 height 21
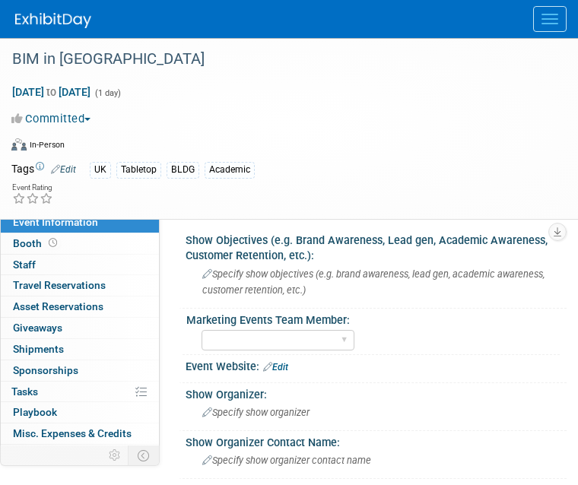
click at [557, 25] on button "Menu" at bounding box center [549, 19] width 33 height 26
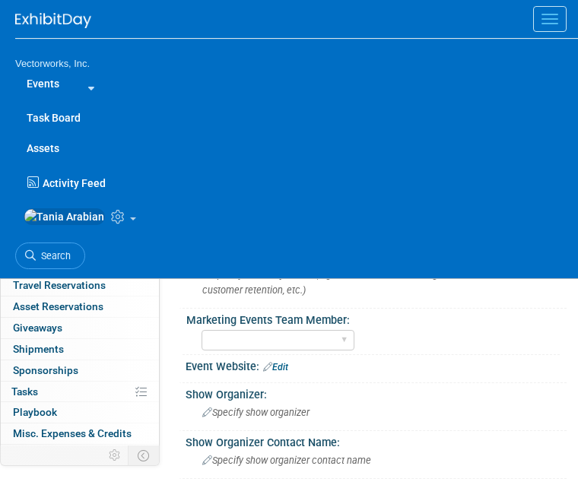
click at [36, 83] on link "Events" at bounding box center [43, 83] width 56 height 30
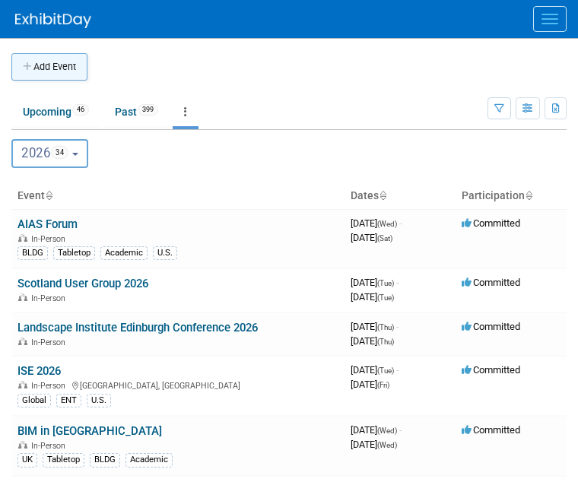
click at [70, 77] on button "Add Event" at bounding box center [49, 66] width 76 height 27
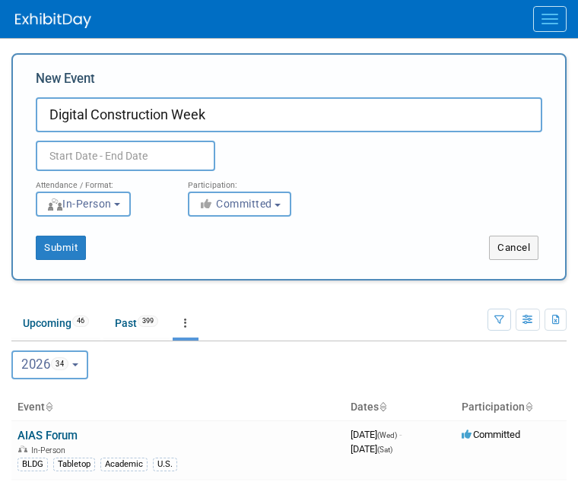
type input "Digital Construction Week"
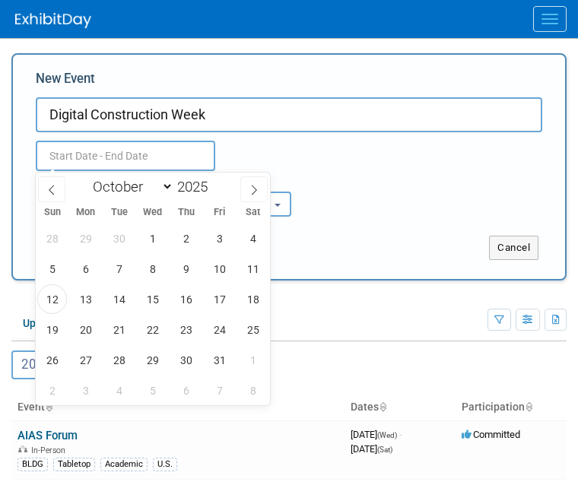
click at [102, 151] on input "text" at bounding box center [126, 156] width 180 height 30
click at [253, 185] on icon at bounding box center [254, 190] width 11 height 11
select select "11"
click at [253, 185] on icon at bounding box center [254, 190] width 11 height 11
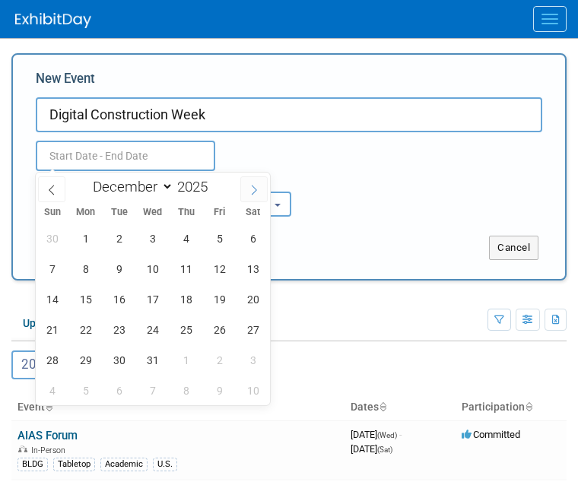
type input "2026"
click at [253, 185] on icon at bounding box center [254, 190] width 11 height 11
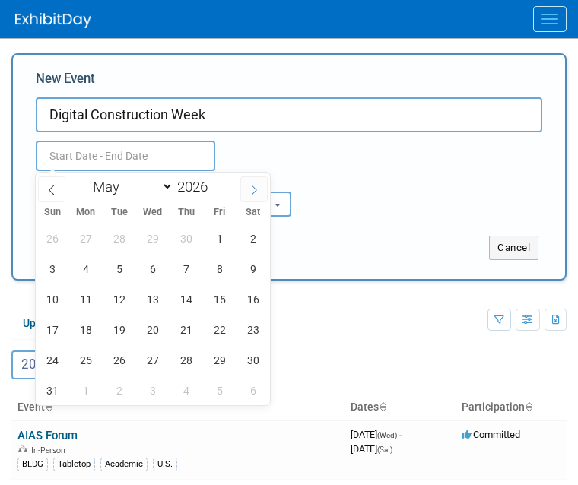
click at [253, 185] on icon at bounding box center [254, 190] width 11 height 11
select select "5"
click at [144, 237] on span "3" at bounding box center [153, 239] width 30 height 30
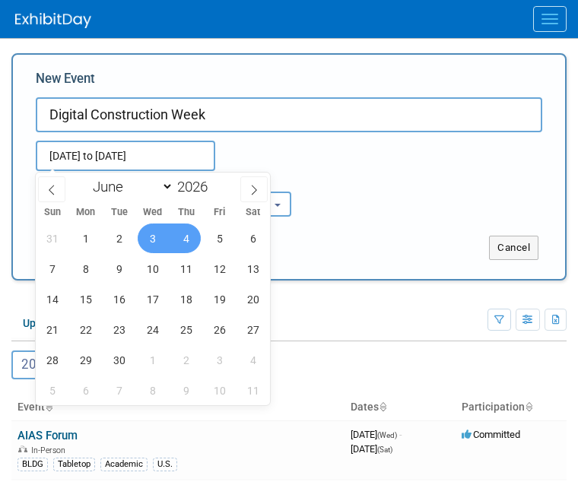
click at [193, 237] on span "4" at bounding box center [186, 239] width 30 height 30
type input "Jun 3, 2026 to Jun 4, 2026"
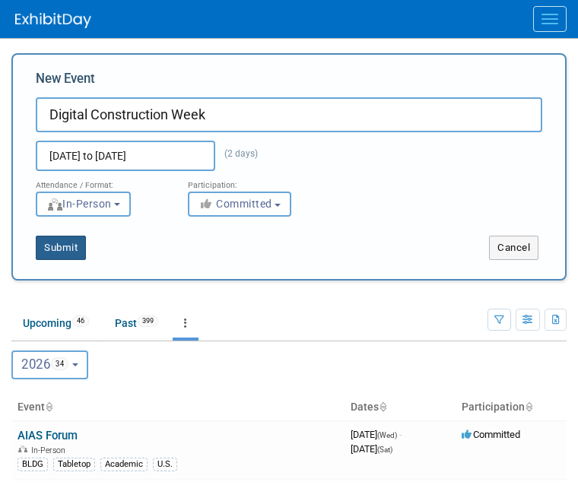
click at [55, 250] on button "Submit" at bounding box center [61, 248] width 50 height 24
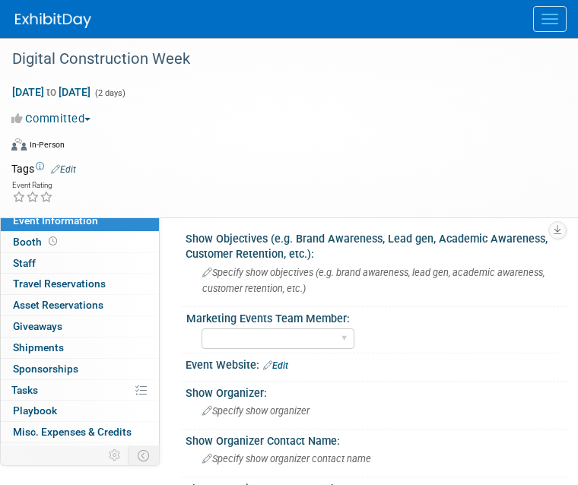
click at [284, 367] on link "Edit" at bounding box center [275, 366] width 25 height 11
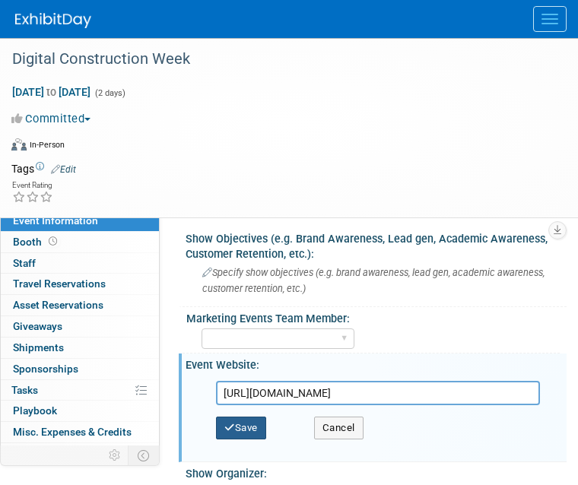
type input "[URL][DOMAIN_NAME]"
click at [255, 423] on button "Save" at bounding box center [241, 428] width 50 height 23
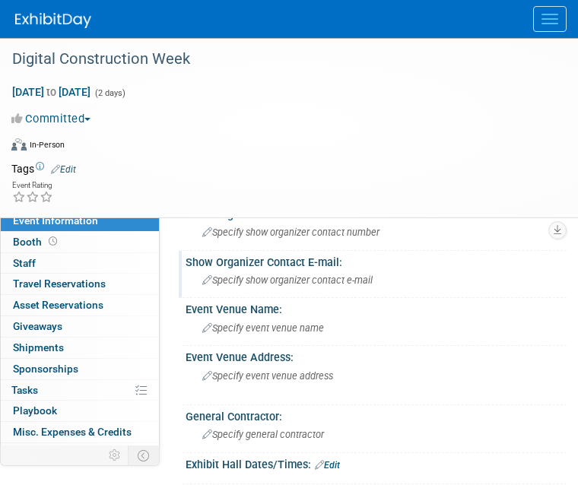
scroll to position [307, 0]
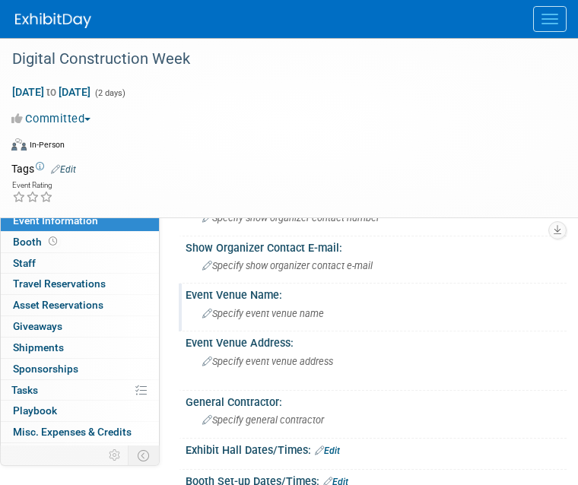
click at [240, 319] on span "Specify event venue name" at bounding box center [263, 313] width 122 height 11
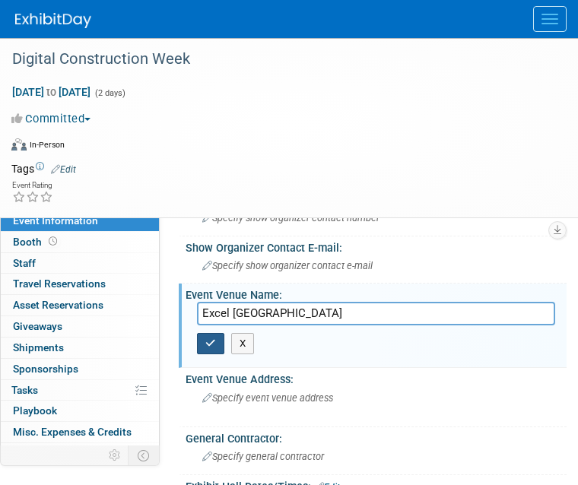
type input "Excel London"
click at [215, 342] on icon "button" at bounding box center [210, 344] width 11 height 10
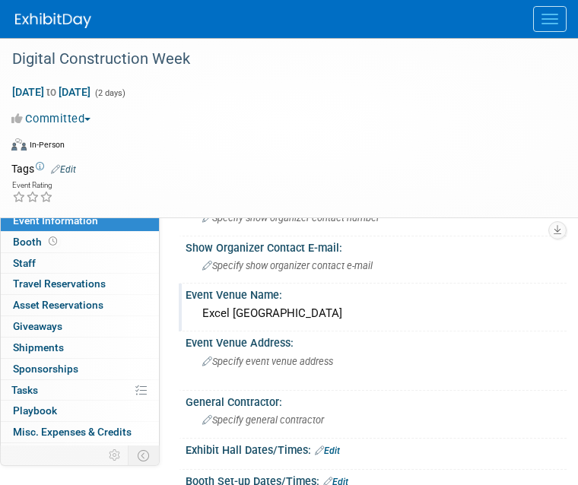
click at [65, 170] on link "Edit" at bounding box center [63, 169] width 25 height 11
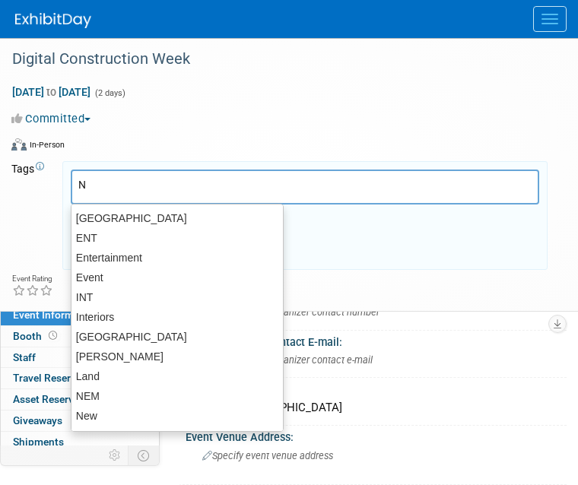
type input "NE"
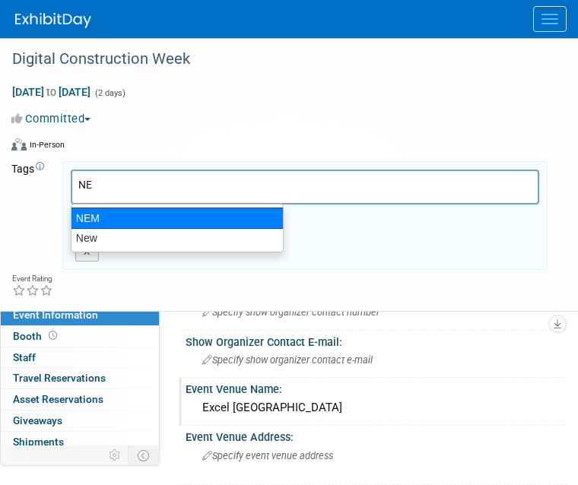
click at [99, 215] on div "NEM" at bounding box center [177, 218] width 213 height 21
type input "NEM"
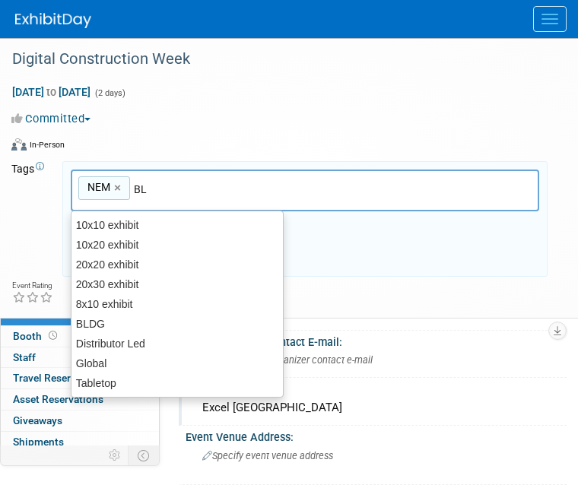
type input "BLD"
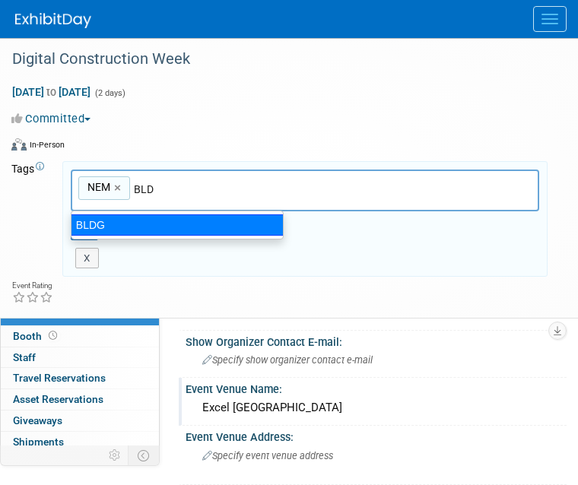
click at [173, 231] on div "BLDG" at bounding box center [177, 225] width 213 height 21
type input "NEM, BLDG"
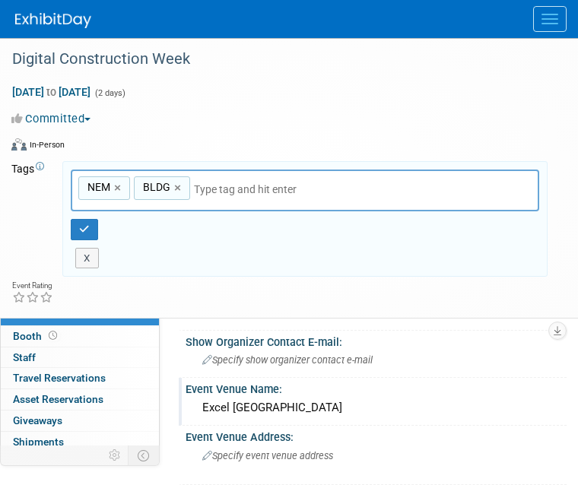
type input "U"
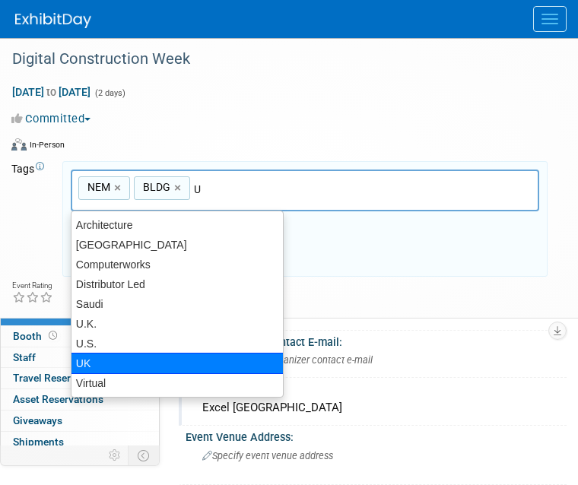
click at [97, 364] on div "UK" at bounding box center [177, 363] width 213 height 21
type input "NEM, BLDG, UK"
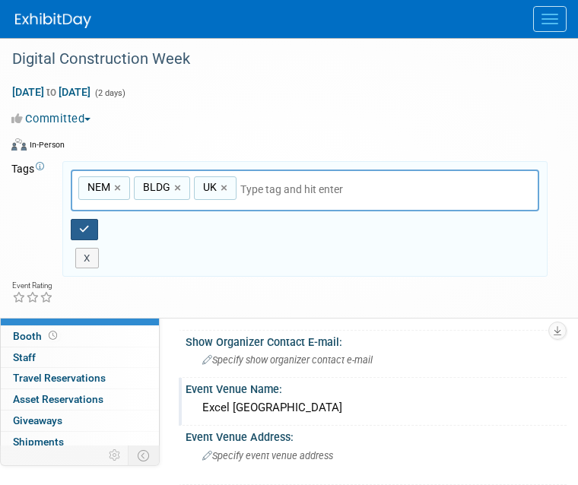
click at [78, 228] on button "button" at bounding box center [84, 229] width 27 height 21
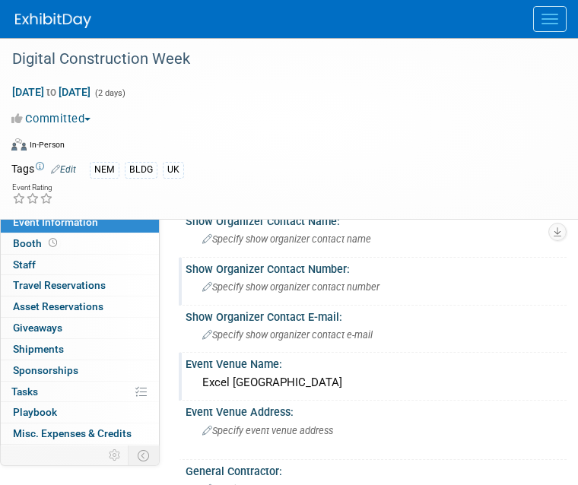
scroll to position [0, 0]
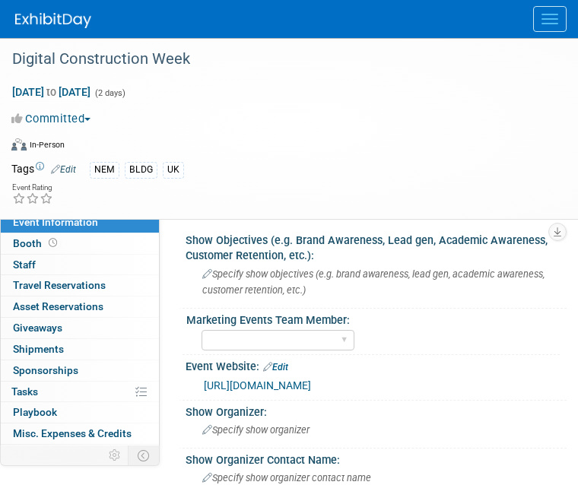
click at [546, 21] on button "Menu" at bounding box center [549, 19] width 33 height 26
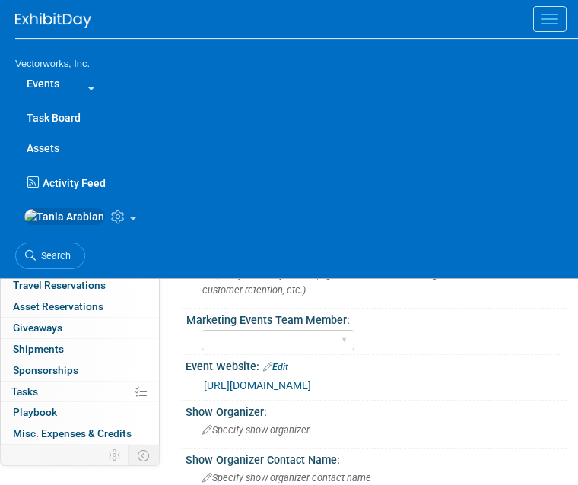
click at [34, 88] on link "Events" at bounding box center [43, 83] width 56 height 30
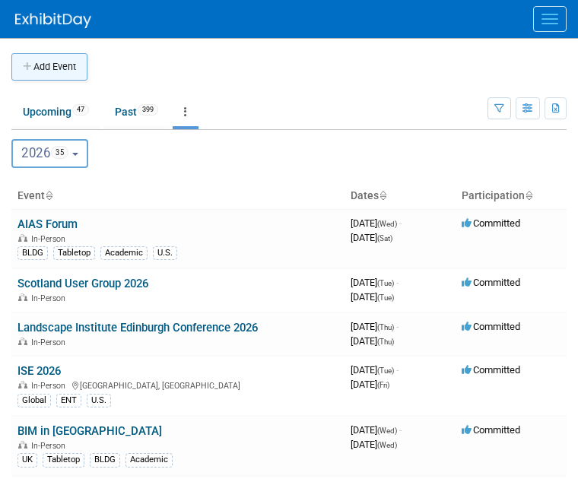
click at [57, 72] on button "Add Event" at bounding box center [49, 66] width 76 height 27
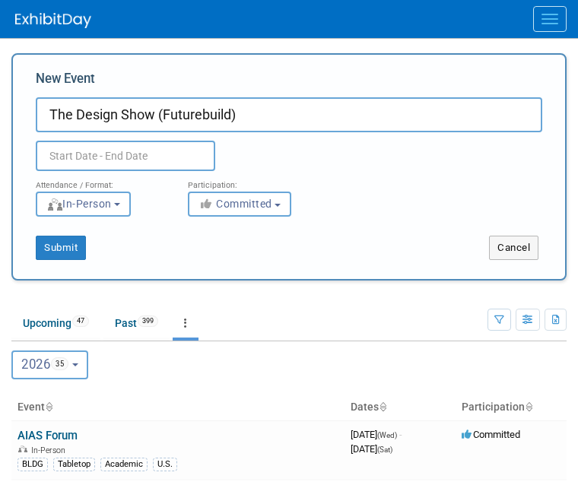
type input "The Design Show (Futurebuild)"
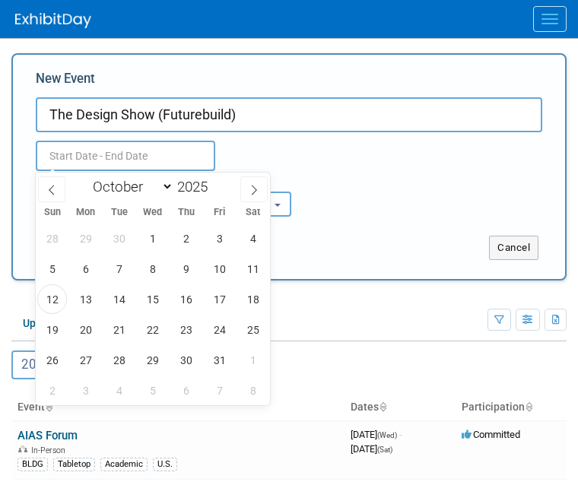
click at [127, 160] on input "text" at bounding box center [126, 156] width 180 height 30
click at [259, 183] on span at bounding box center [253, 190] width 27 height 26
select select "11"
click at [259, 183] on span at bounding box center [253, 190] width 27 height 26
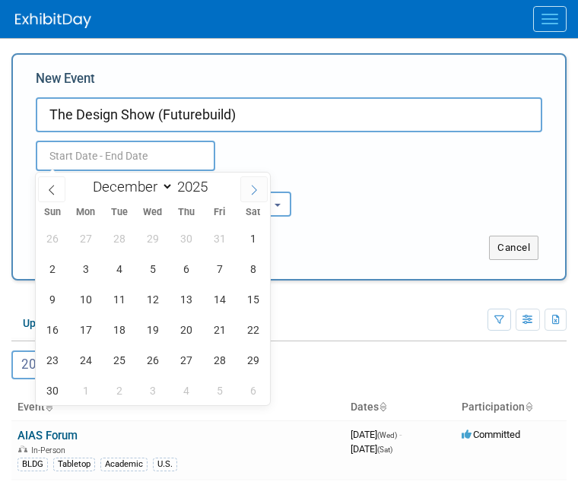
type input "2026"
click at [259, 183] on span at bounding box center [253, 190] width 27 height 26
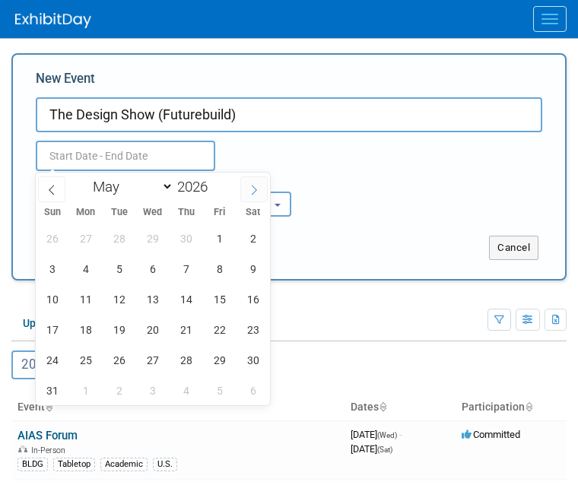
click at [259, 183] on span at bounding box center [253, 190] width 27 height 26
select select "5"
click at [187, 276] on span "11" at bounding box center [186, 269] width 30 height 30
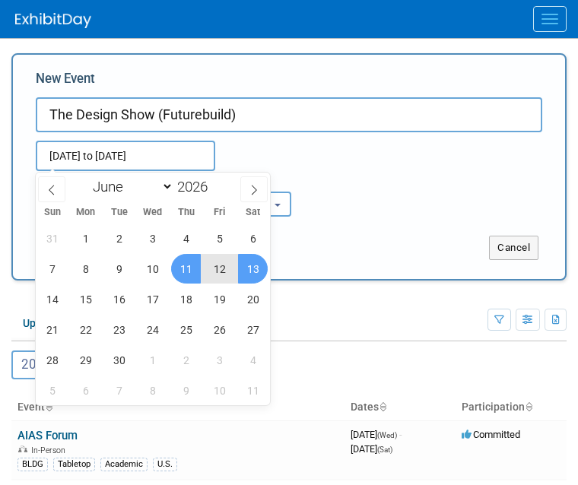
click at [259, 273] on span "13" at bounding box center [253, 269] width 30 height 30
type input "[DATE] to [DATE]"
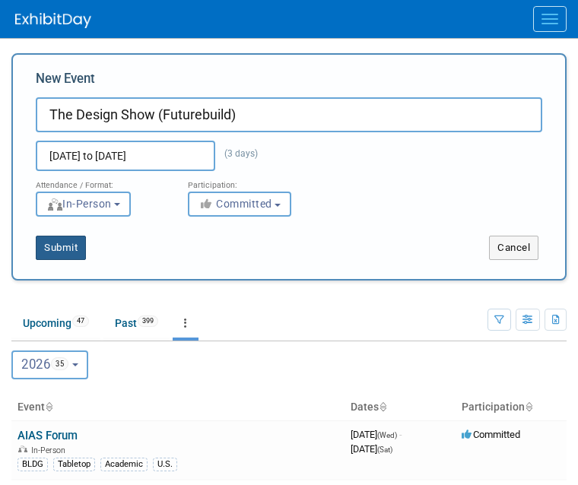
click at [76, 247] on button "Submit" at bounding box center [61, 248] width 50 height 24
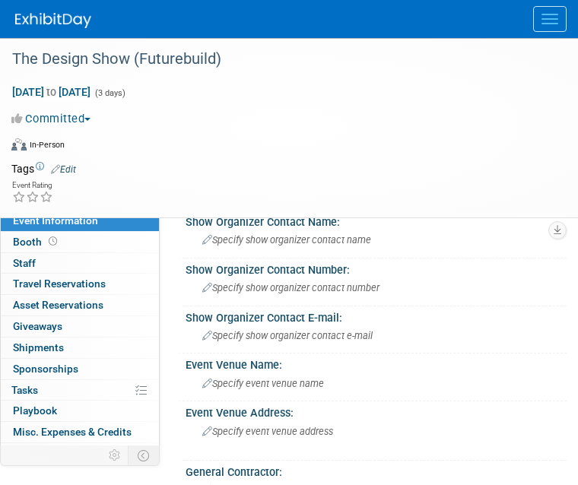
scroll to position [224, 0]
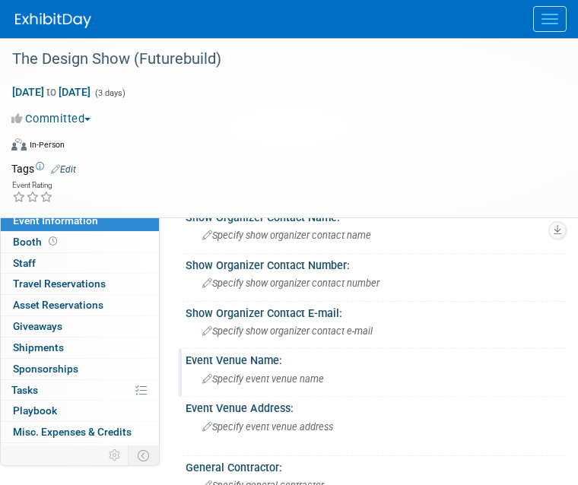
click at [225, 385] on span "Specify event venue name" at bounding box center [263, 379] width 122 height 11
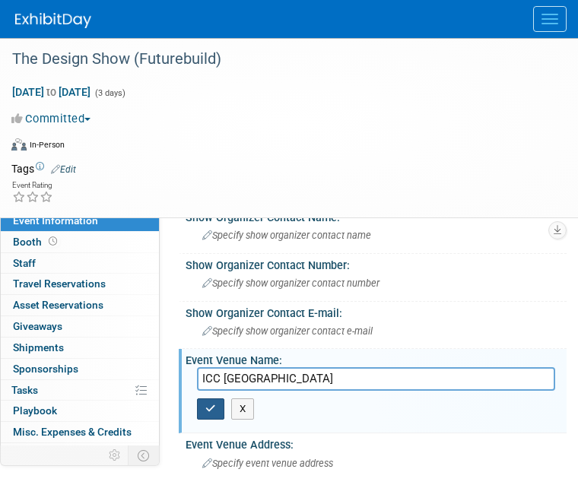
type input "ICC Sydney"
click at [217, 419] on button "button" at bounding box center [210, 409] width 27 height 21
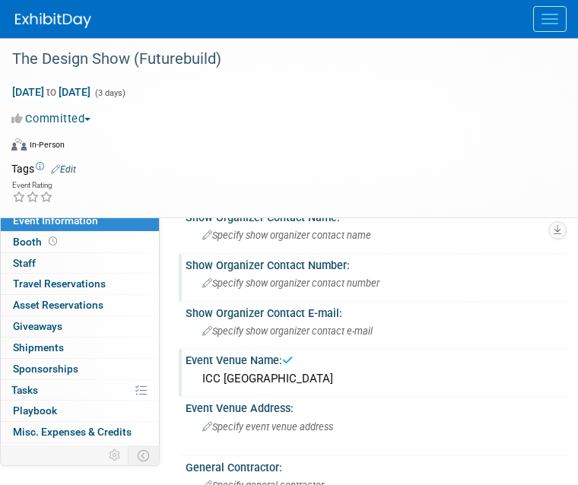
scroll to position [0, 0]
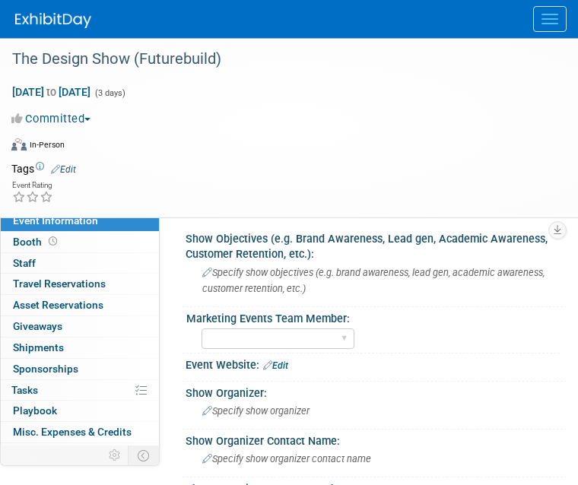
click at [69, 169] on link "Edit" at bounding box center [63, 169] width 25 height 11
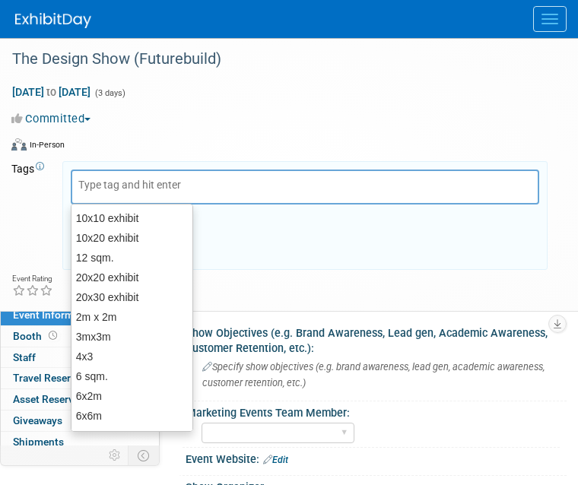
type input "3"
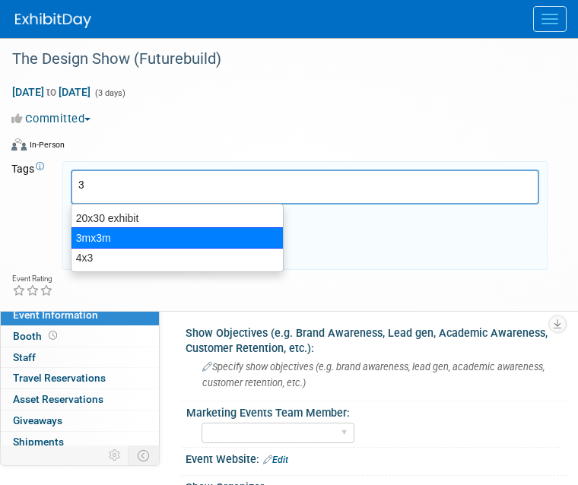
click at [89, 234] on div "3mx3m" at bounding box center [177, 238] width 213 height 21
type input "3mx3m"
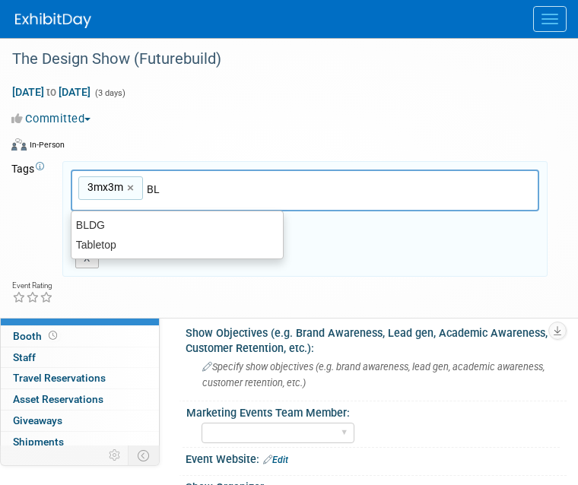
type input "BLD"
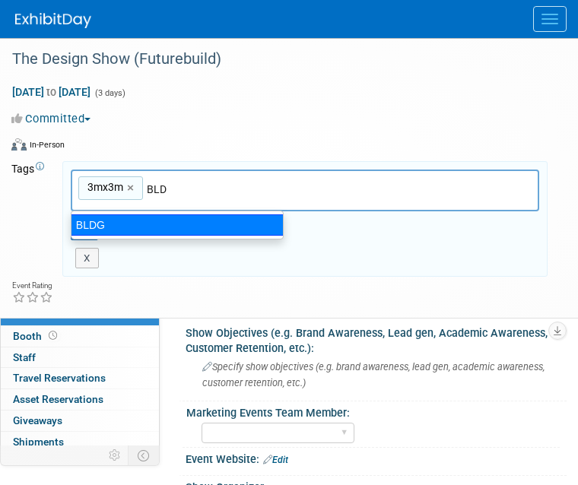
click at [146, 222] on div "BLDG" at bounding box center [177, 225] width 213 height 21
type input "3mx3m, BLDG"
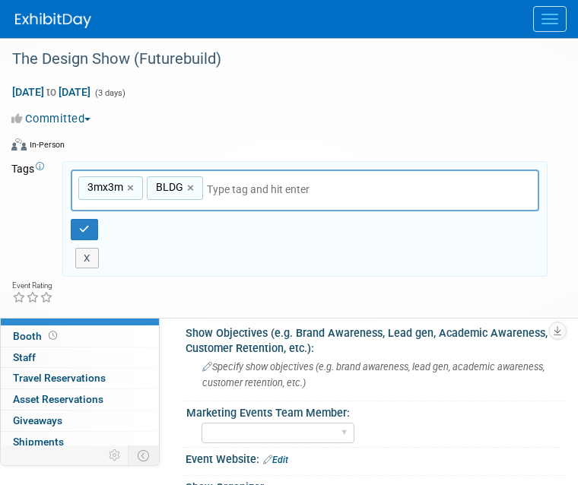
type input "A"
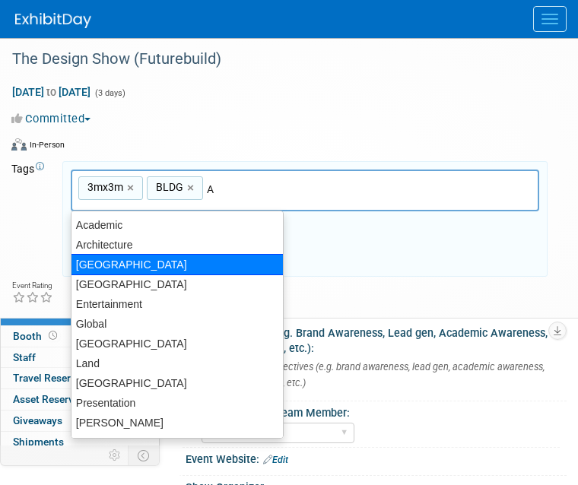
click at [208, 259] on div "[GEOGRAPHIC_DATA]" at bounding box center [177, 264] width 213 height 21
type input "3mx3m, BLDG, Australia"
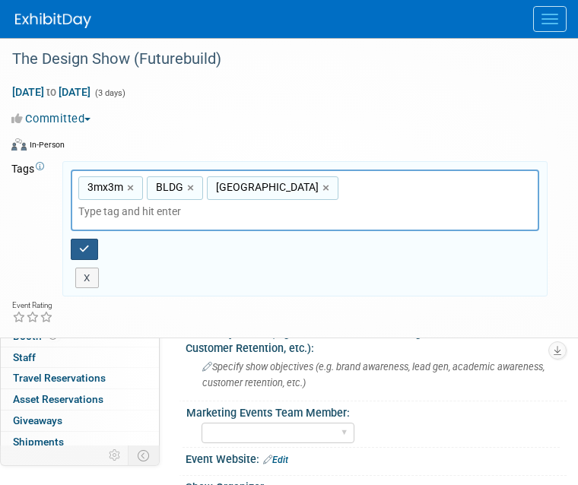
click at [83, 244] on icon "button" at bounding box center [84, 249] width 11 height 10
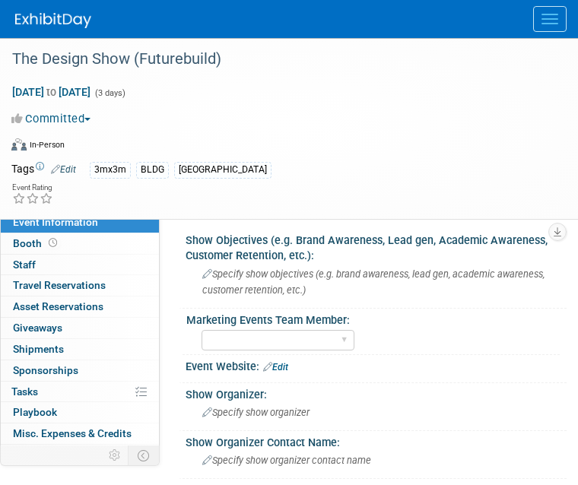
click at [546, 16] on button "Menu" at bounding box center [549, 19] width 33 height 26
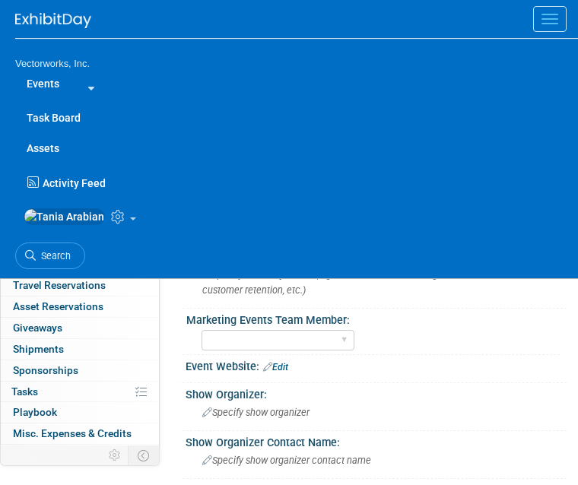
click at [44, 78] on link "Events" at bounding box center [43, 83] width 56 height 30
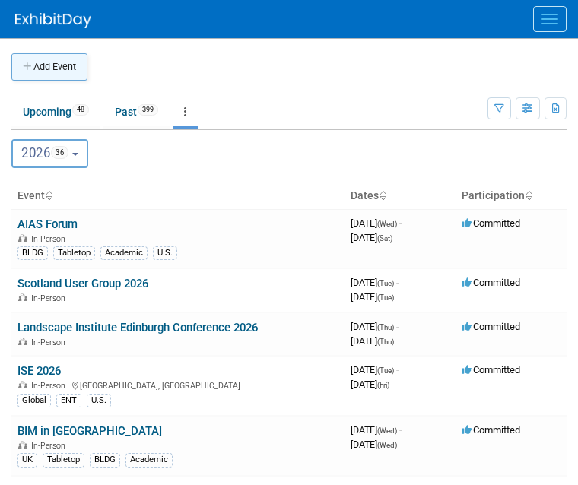
click at [54, 62] on button "Add Event" at bounding box center [49, 66] width 76 height 27
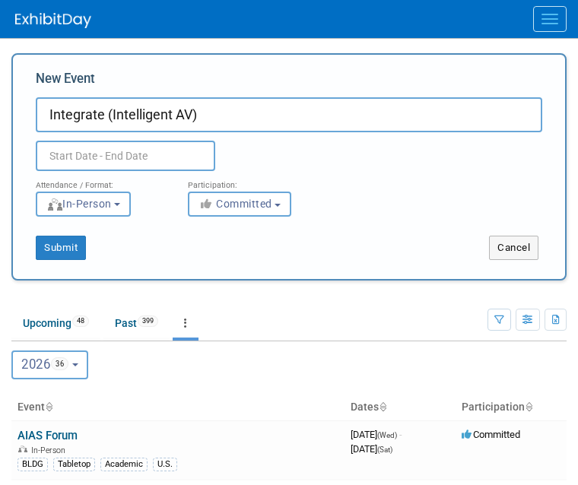
type input "Integrate (Intelligent AV)"
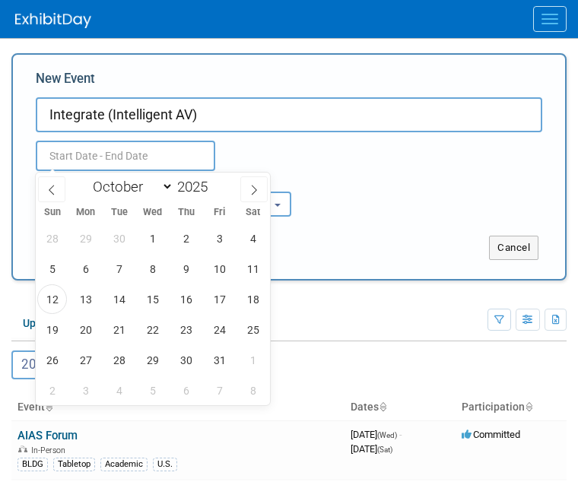
click at [92, 170] on input "text" at bounding box center [126, 156] width 180 height 30
click at [170, 188] on select "January February March April May June July August September October November De…" at bounding box center [130, 186] width 88 height 19
select select "8"
click at [86, 177] on select "January February March April May June July August September October November De…" at bounding box center [130, 186] width 88 height 19
click at [218, 181] on span at bounding box center [213, 182] width 11 height 9
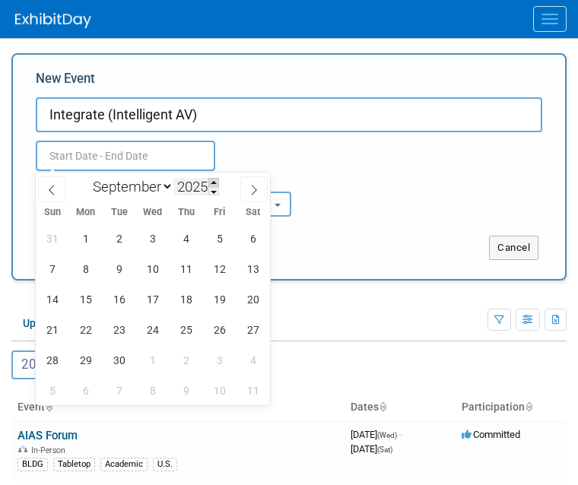
type input "2026"
click at [156, 240] on span "2" at bounding box center [153, 239] width 30 height 30
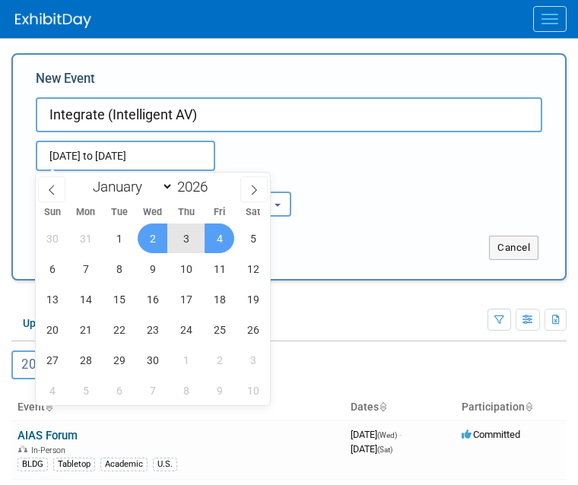
click at [228, 237] on span "4" at bounding box center [220, 239] width 30 height 30
type input "[DATE] to [DATE]"
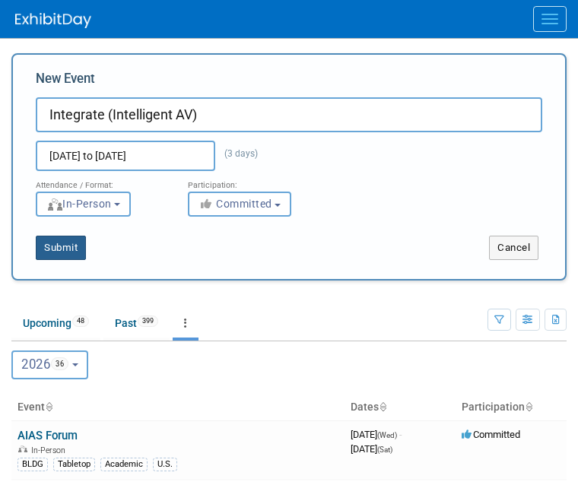
click at [56, 248] on button "Submit" at bounding box center [61, 248] width 50 height 24
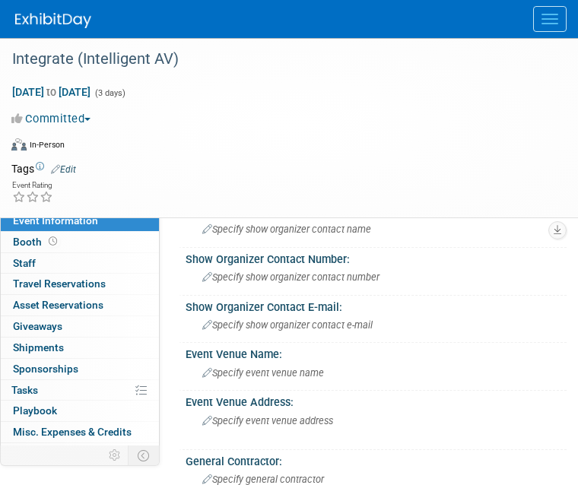
scroll to position [269, 0]
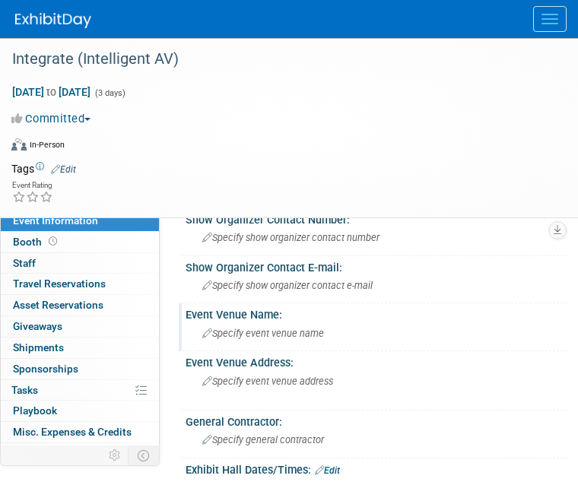
click at [238, 342] on div "Specify event venue name" at bounding box center [376, 334] width 358 height 24
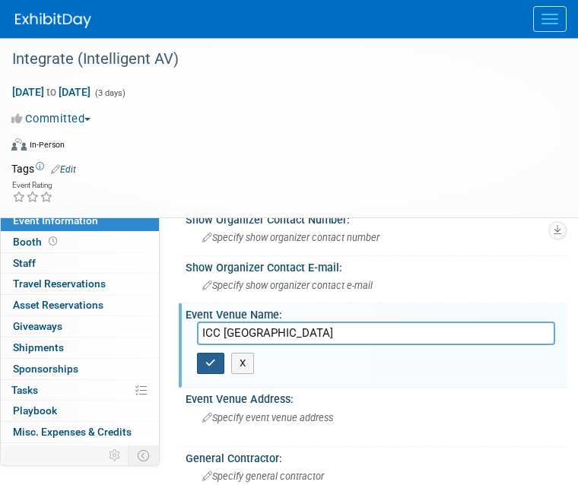
type input "ICC Sydney"
click at [211, 358] on icon "button" at bounding box center [210, 363] width 11 height 10
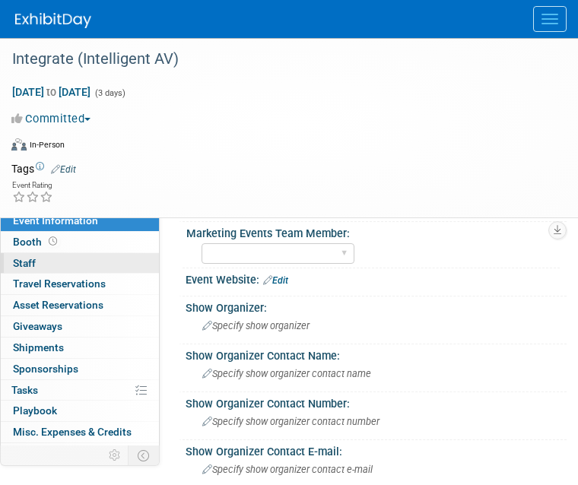
scroll to position [0, 0]
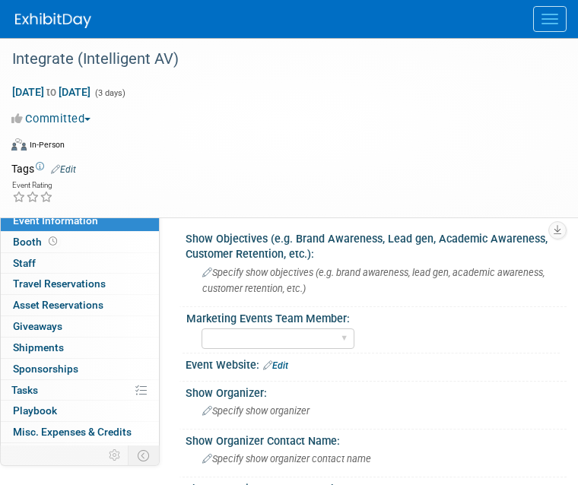
click at [65, 168] on link "Edit" at bounding box center [63, 169] width 25 height 11
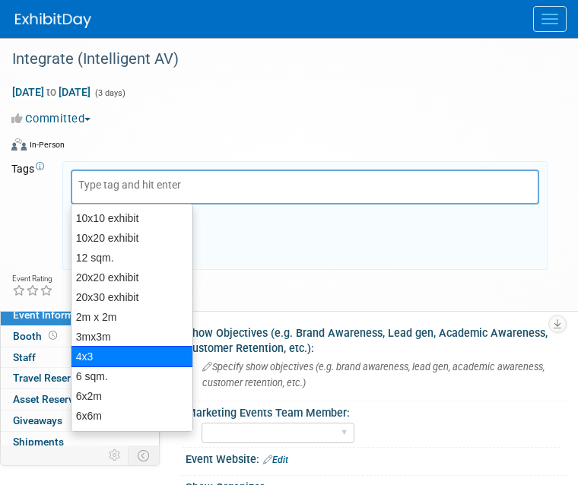
click at [110, 349] on div "4x3" at bounding box center [132, 356] width 123 height 21
type input "4x3"
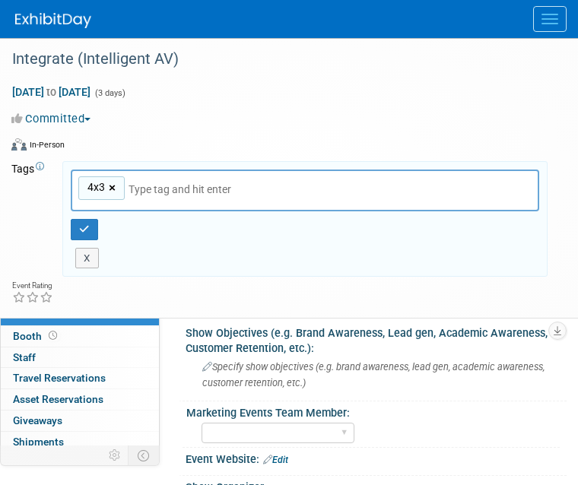
click at [112, 189] on link "×" at bounding box center [114, 189] width 10 height 18
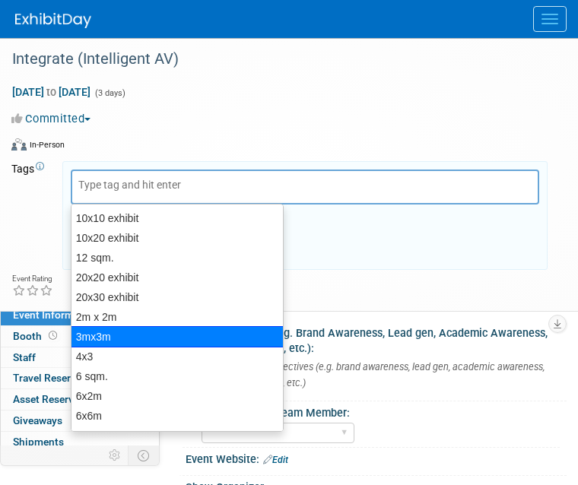
click at [100, 342] on div "3mx3m" at bounding box center [177, 336] width 213 height 21
type input "3mx3m"
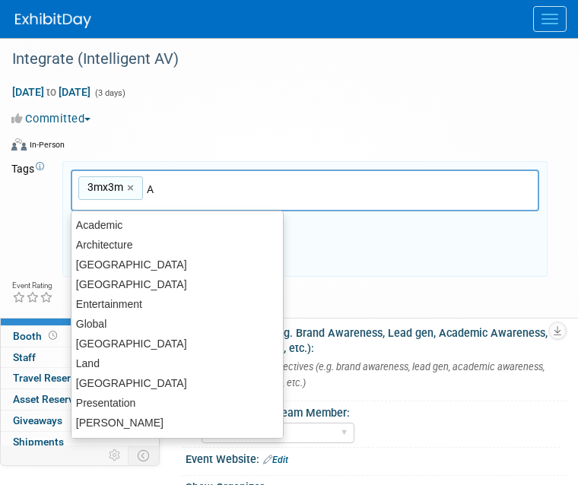
type input "Au"
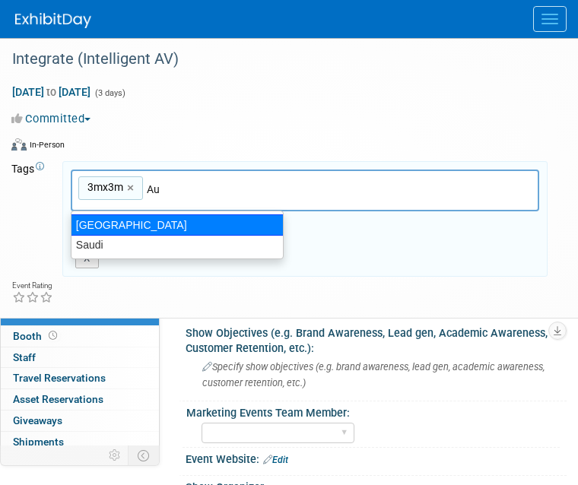
click at [106, 224] on div "[GEOGRAPHIC_DATA]" at bounding box center [177, 225] width 213 height 21
type input "3mx3m, Australia"
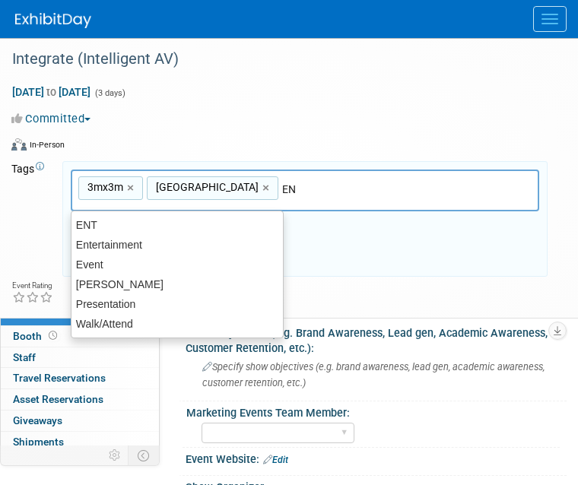
type input "ENT"
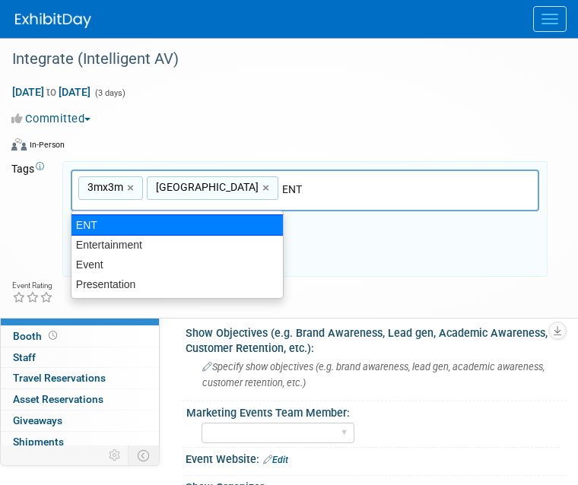
click at [121, 223] on div "ENT" at bounding box center [177, 225] width 213 height 21
type input "3mx3m, Australia, ENT"
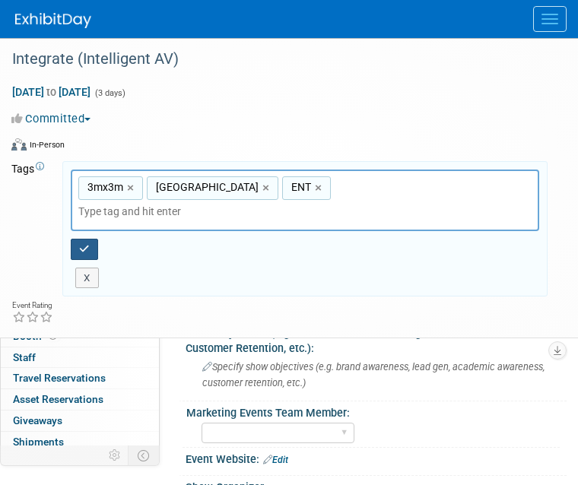
click at [74, 239] on button "button" at bounding box center [84, 249] width 27 height 21
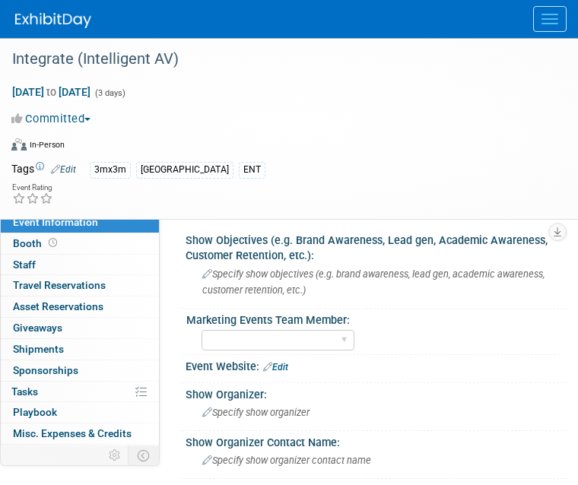
click at [288, 364] on link "Edit" at bounding box center [275, 367] width 25 height 11
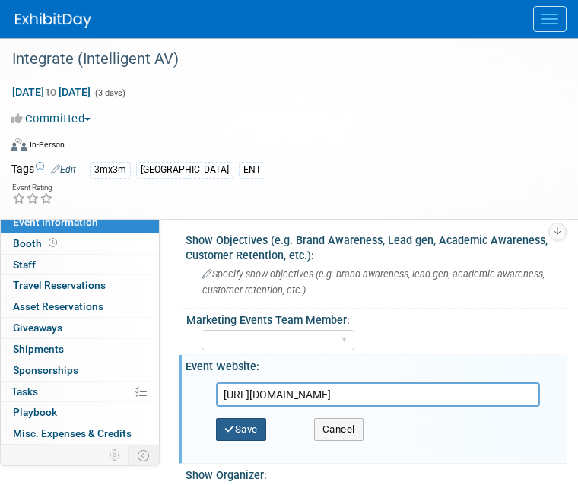
type input "https://www.integrate-expo.com/"
click at [249, 428] on button "Save" at bounding box center [241, 430] width 50 height 23
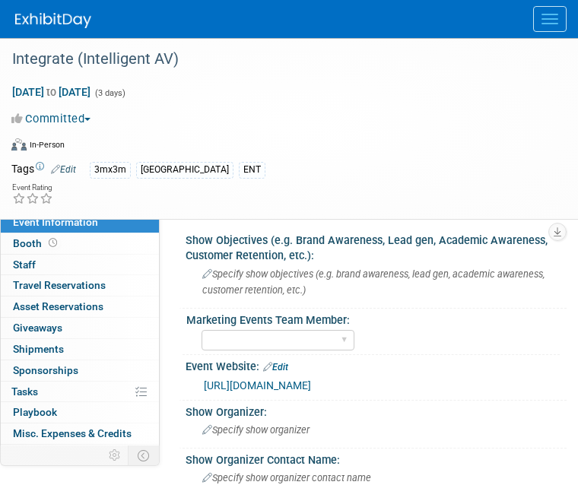
click at [551, 15] on button "Menu" at bounding box center [549, 19] width 33 height 26
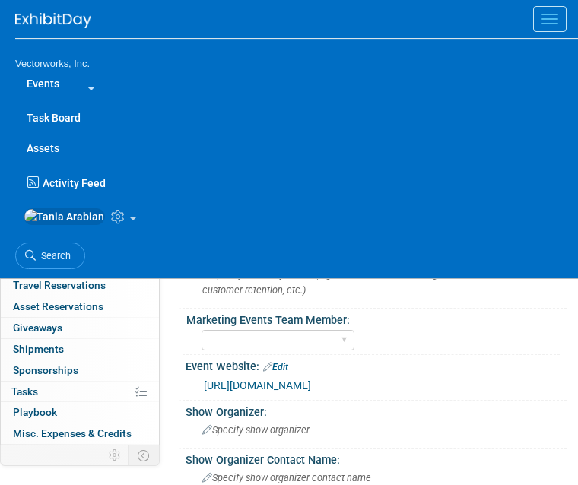
click at [55, 86] on link "Events" at bounding box center [43, 83] width 56 height 30
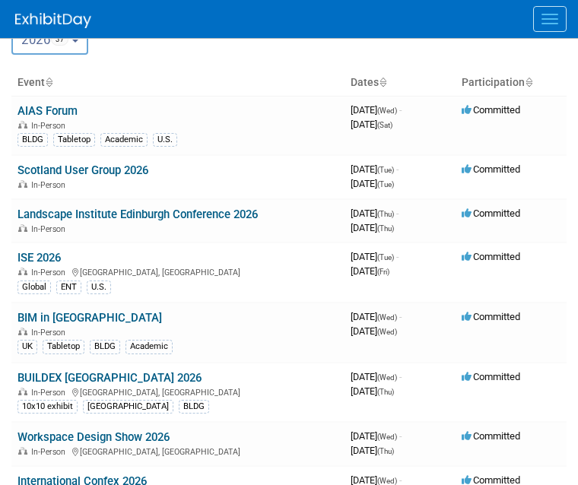
scroll to position [99, 0]
